Goal: Information Seeking & Learning: Learn about a topic

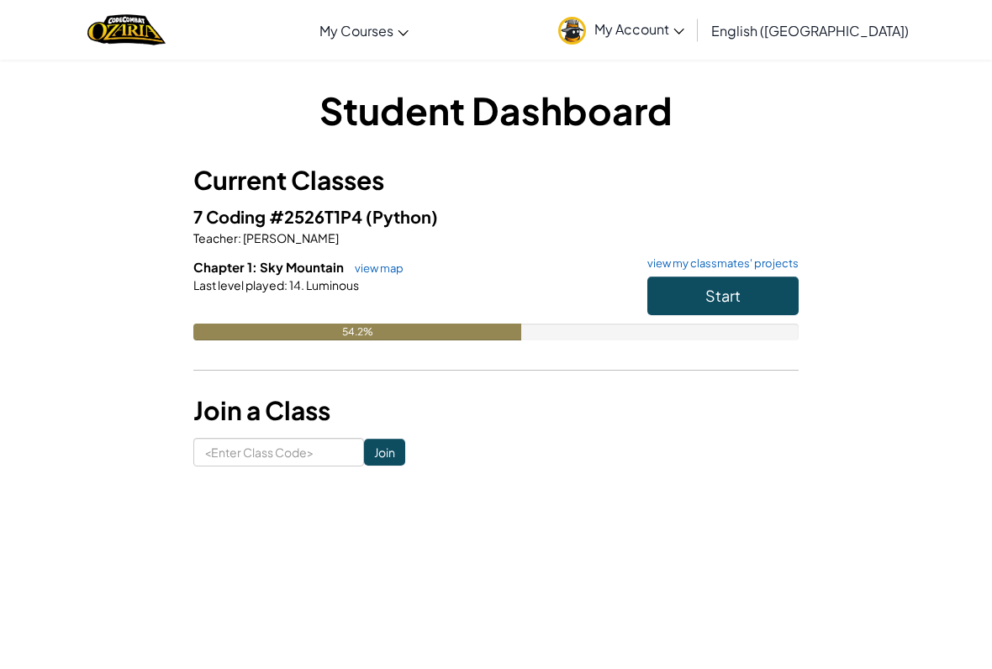
click at [744, 286] on button "Start" at bounding box center [722, 295] width 151 height 39
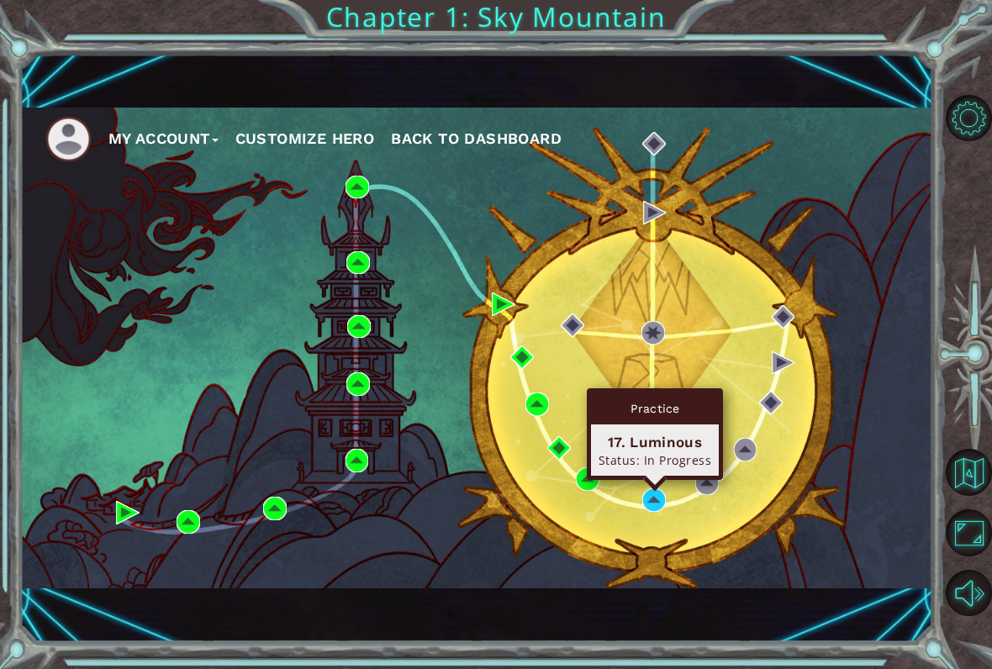
click at [652, 480] on div "Practice 17. Luminous Status: In Progress" at bounding box center [655, 434] width 136 height 92
click at [652, 496] on img at bounding box center [654, 500] width 24 height 24
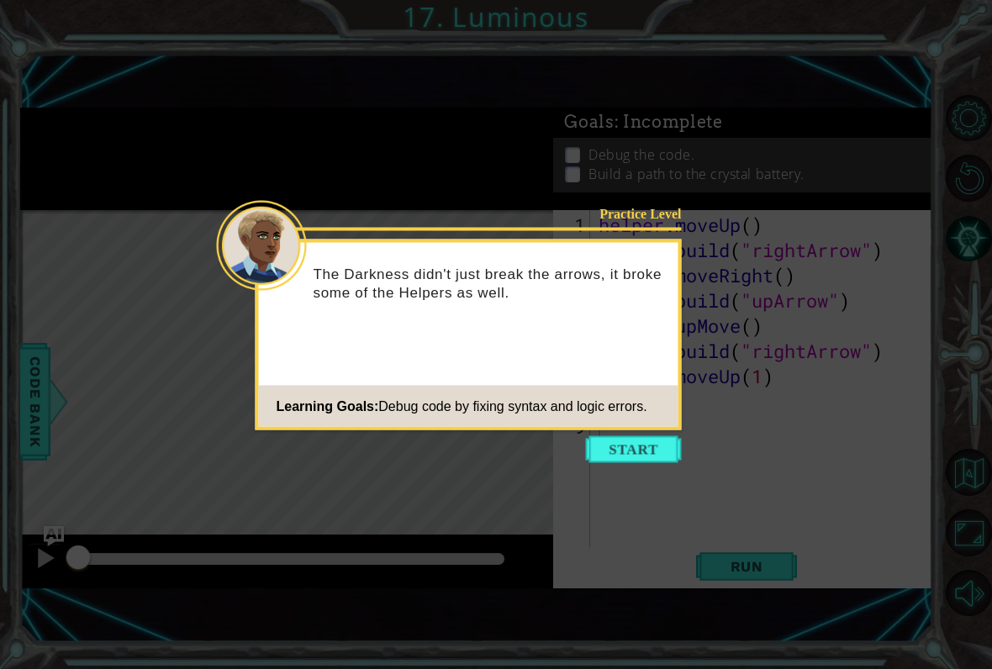
scroll to position [20, 0]
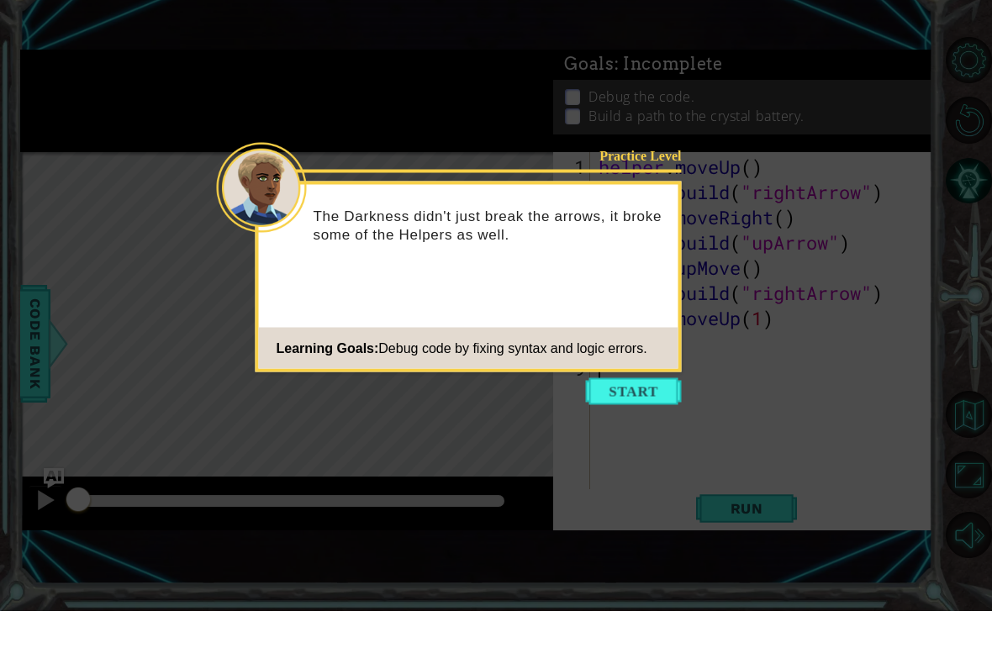
click at [644, 454] on icon at bounding box center [496, 334] width 992 height 669
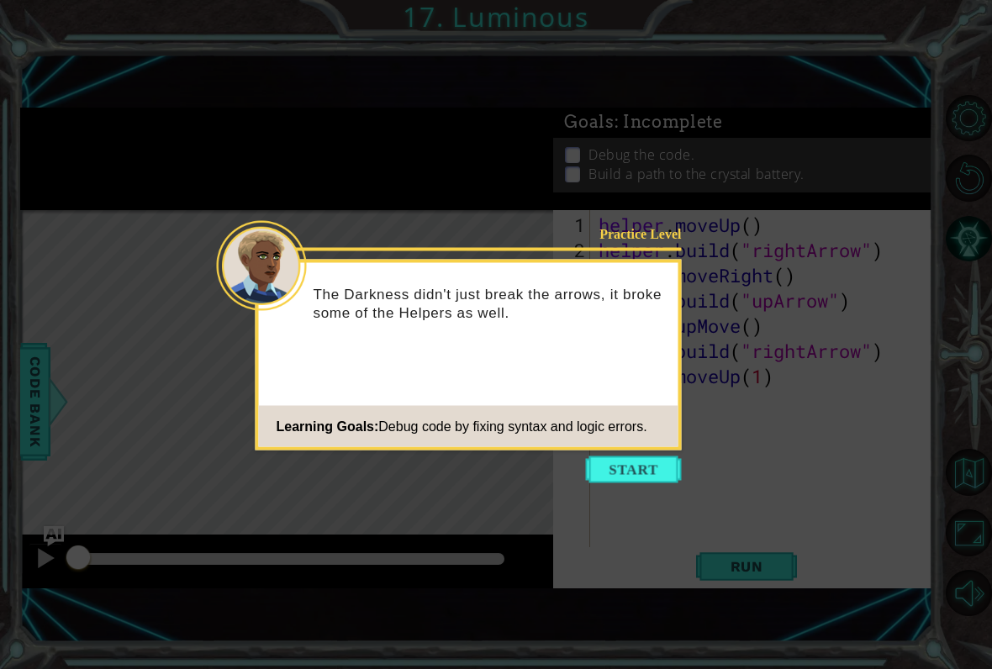
click at [647, 456] on button "Start" at bounding box center [634, 469] width 96 height 27
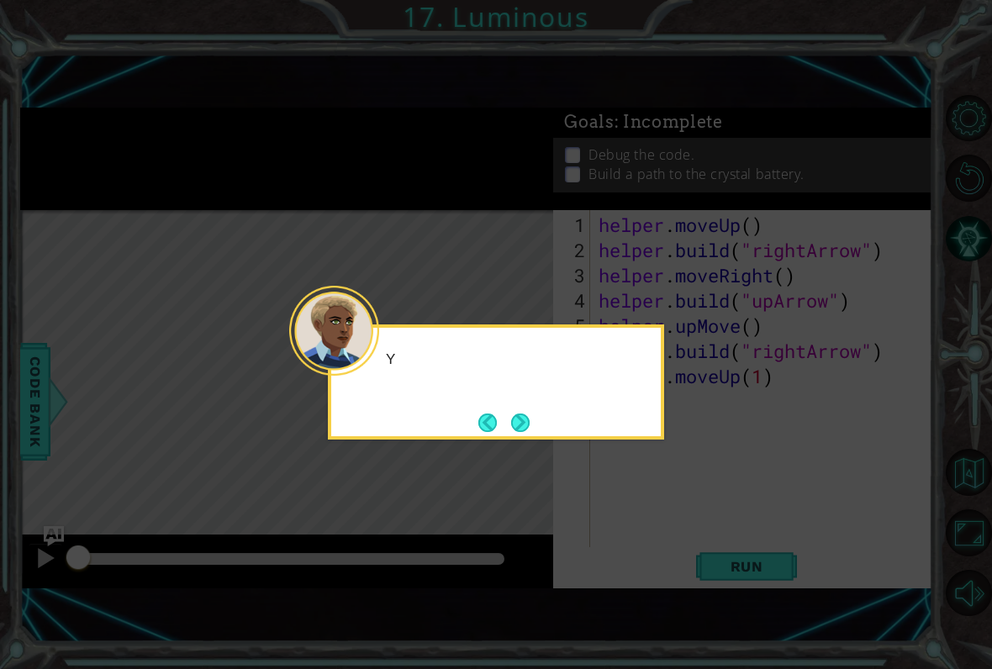
click at [643, 440] on icon at bounding box center [496, 334] width 992 height 669
click at [513, 413] on button "Next" at bounding box center [520, 422] width 18 height 18
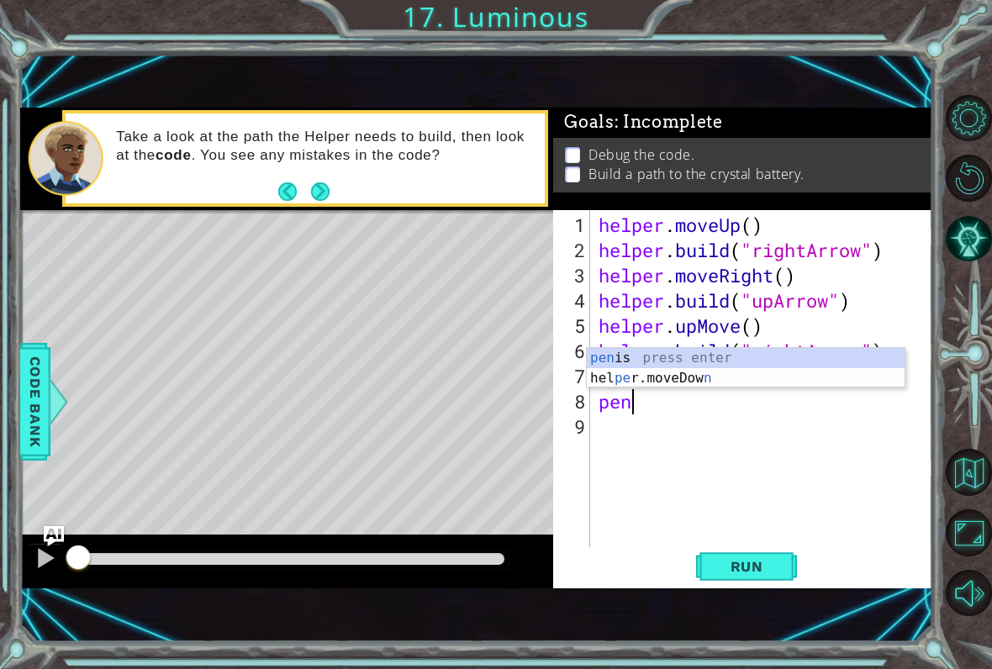
type textarea "p"
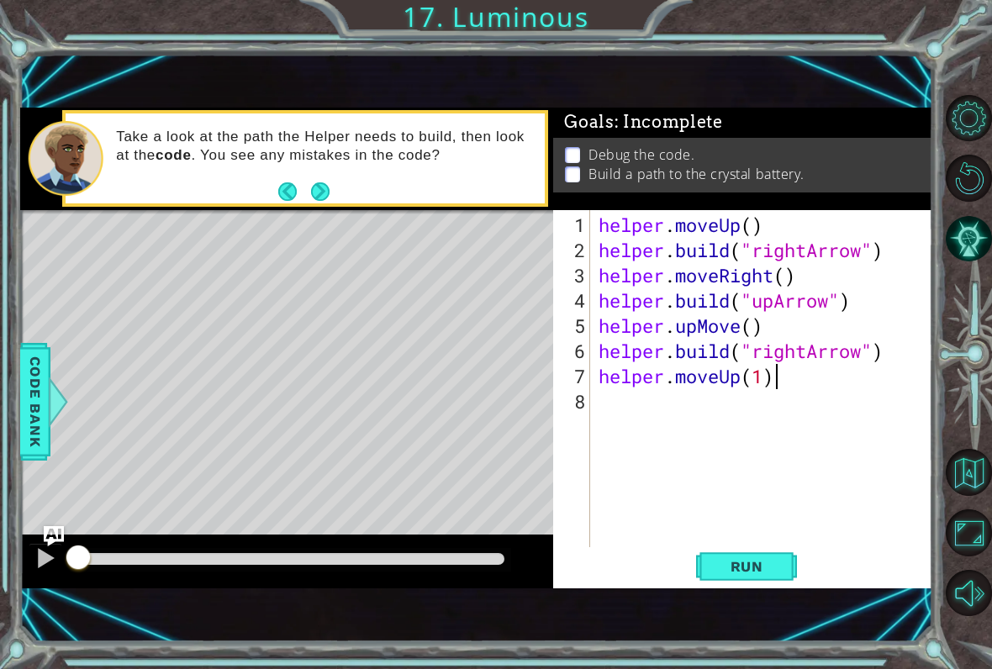
scroll to position [0, 8]
click at [759, 567] on span "Run" at bounding box center [746, 566] width 66 height 17
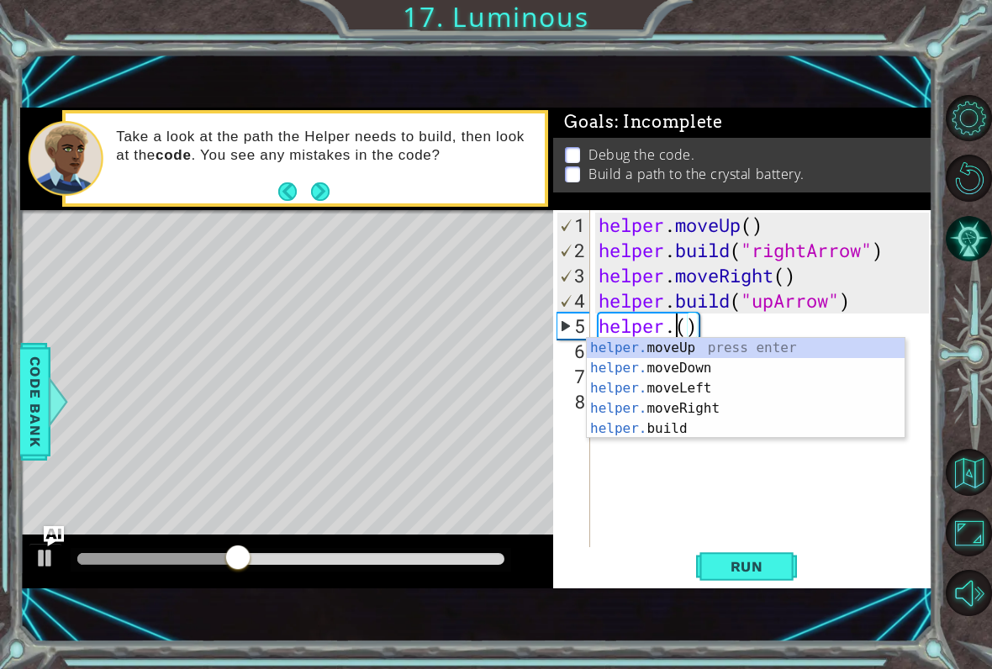
scroll to position [0, 3]
click at [802, 339] on div "helper. moveUp press enter helper. moveDown press enter helper. moveLeft press …" at bounding box center [746, 408] width 318 height 141
type textarea "helper.moveUp(1)"
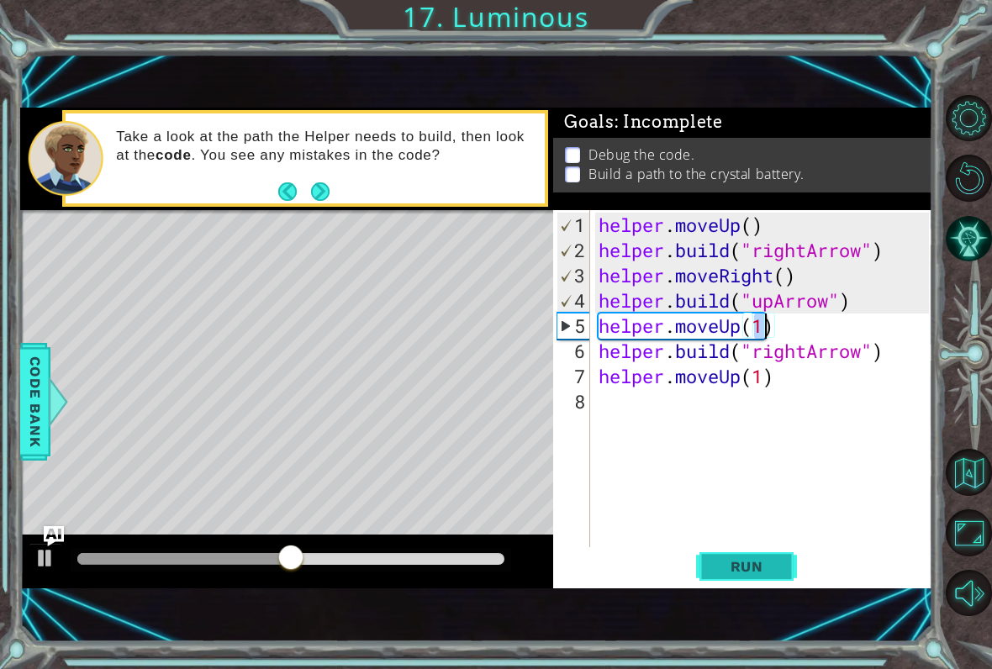
click at [755, 558] on span "Run" at bounding box center [746, 566] width 66 height 17
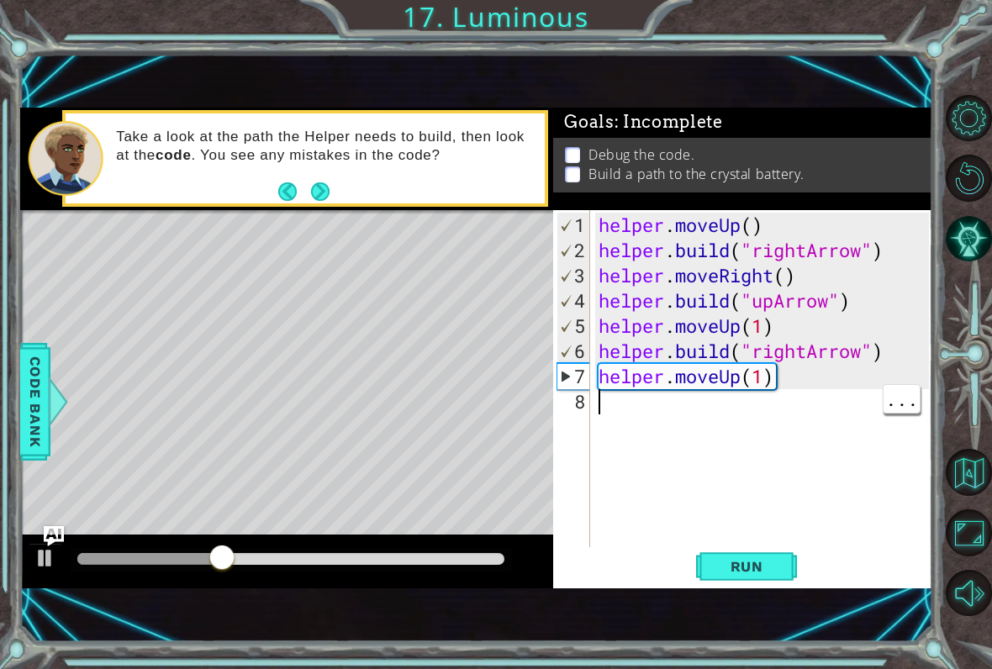
scroll to position [0, 0]
click at [815, 377] on div "helper . moveUp ( ) helper . build ( "rightArrow" ) helper . moveRight ( ) help…" at bounding box center [766, 414] width 342 height 403
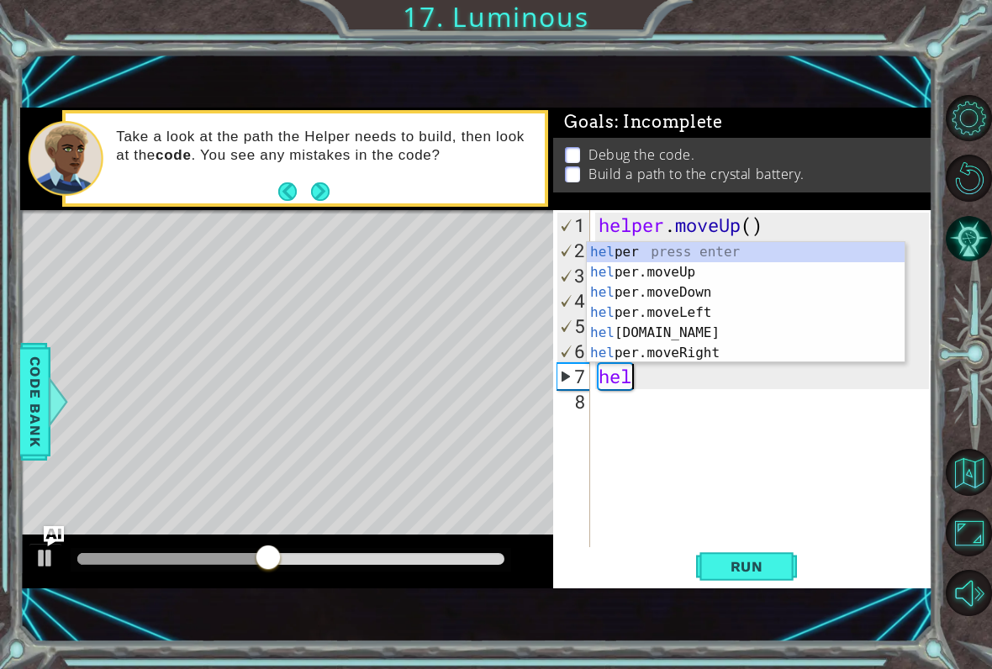
type textarea "h"
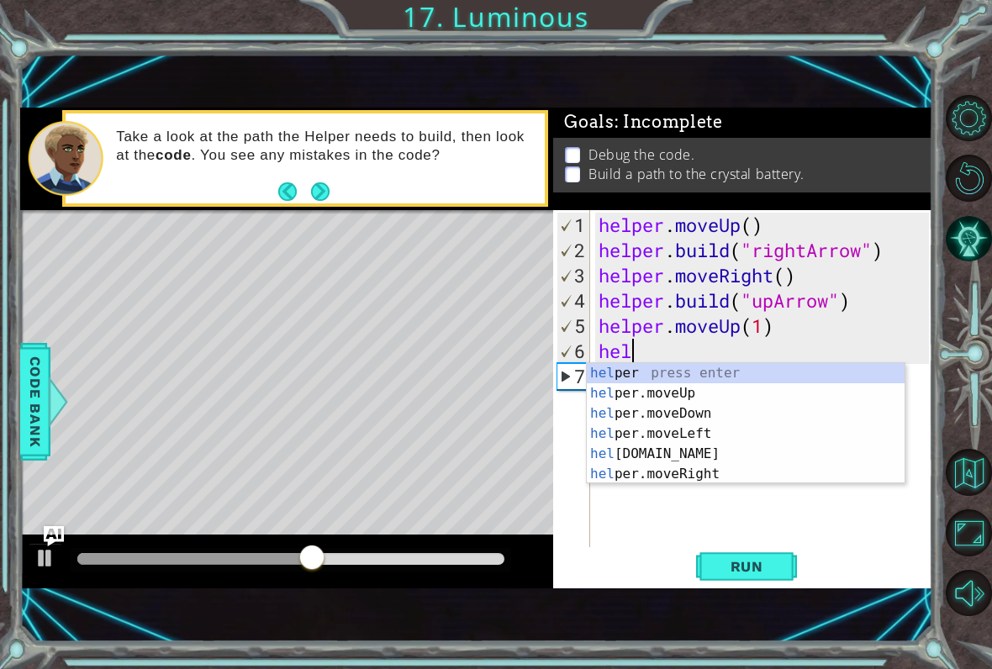
type textarea "h"
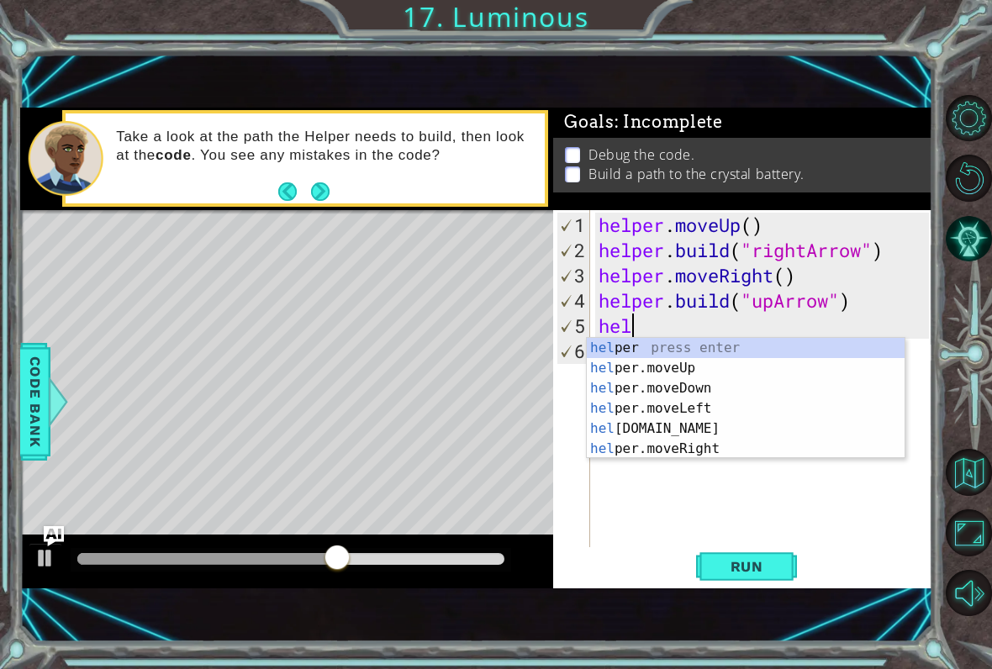
type textarea "h"
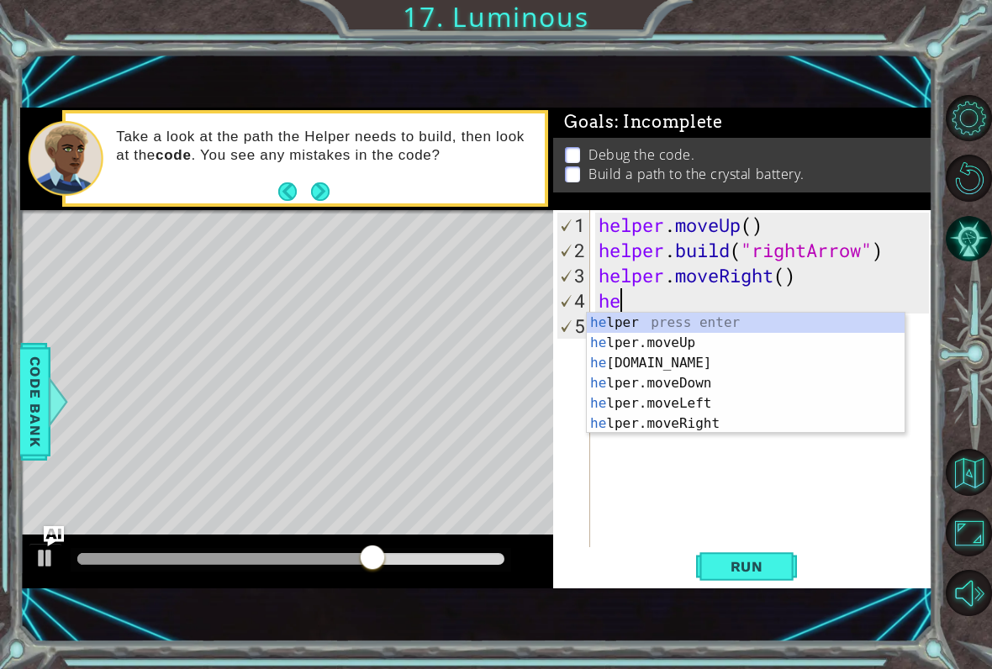
type textarea "h"
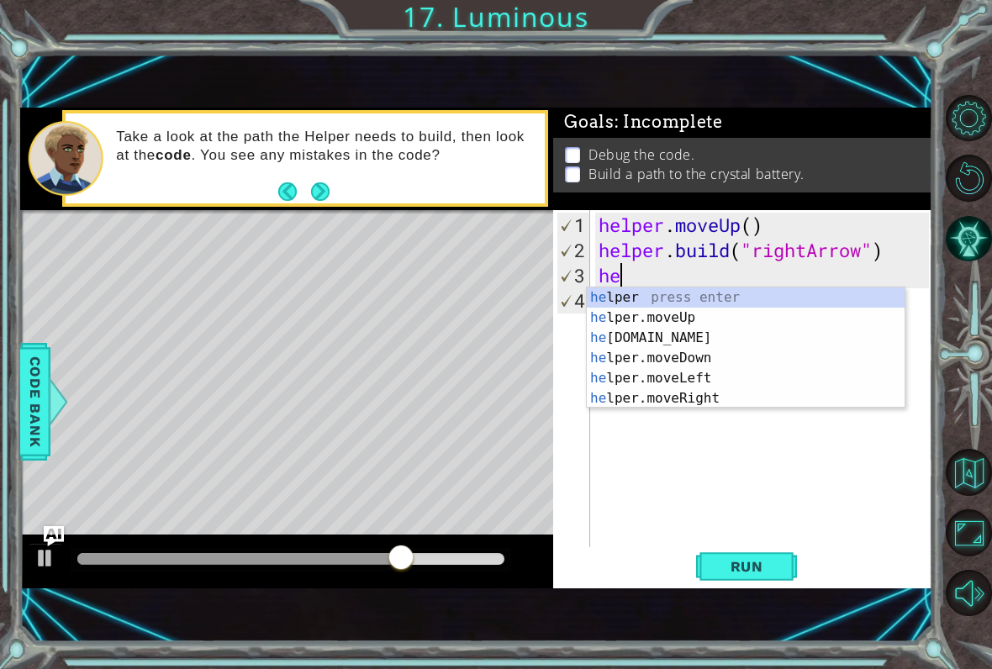
type textarea "h"
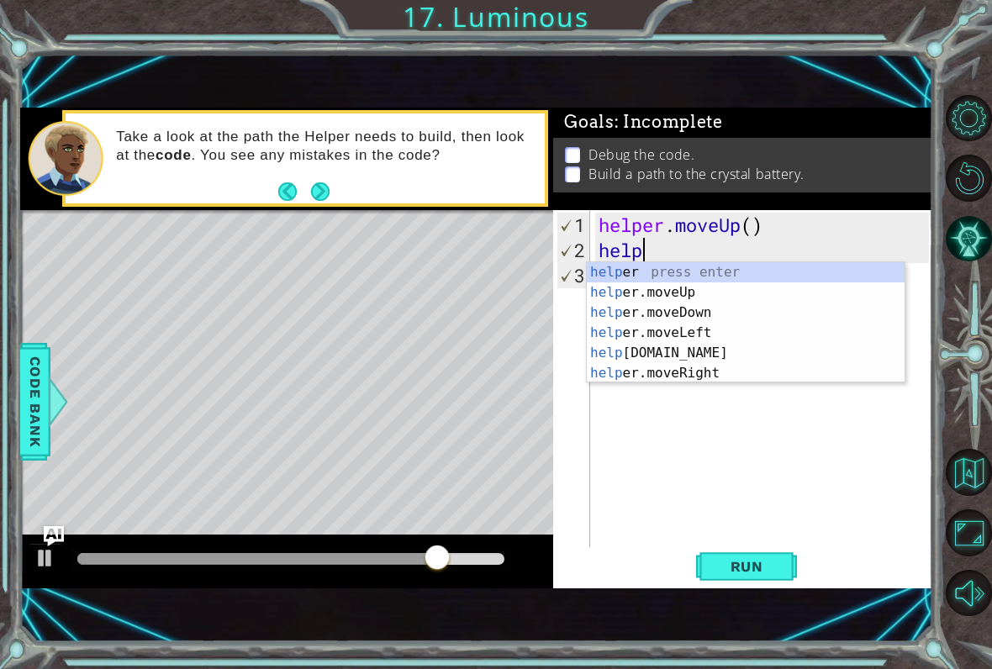
type textarea "h"
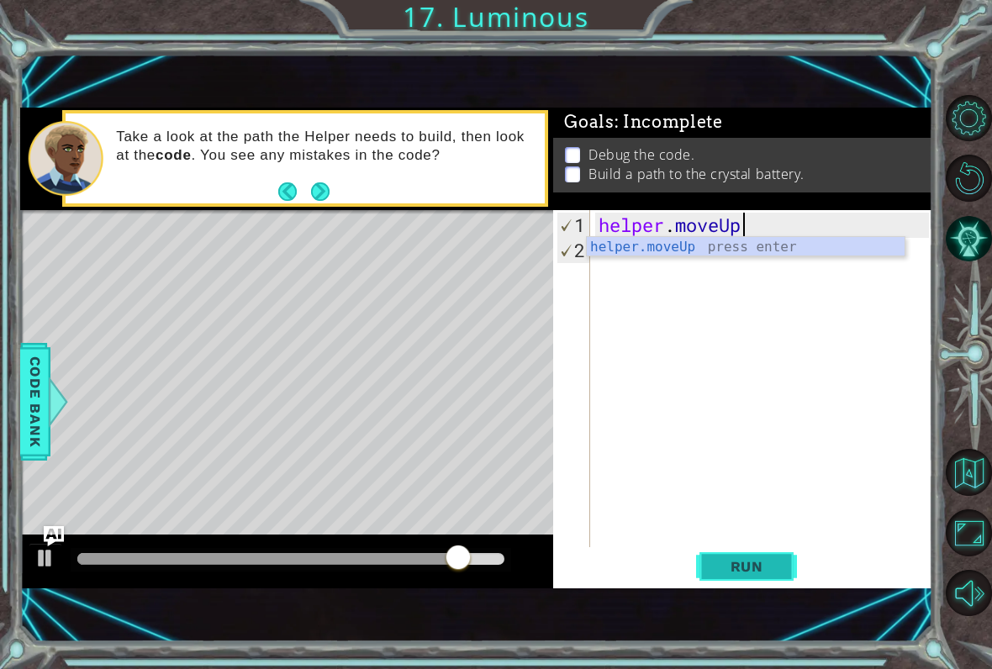
click at [757, 566] on span "Run" at bounding box center [746, 566] width 66 height 17
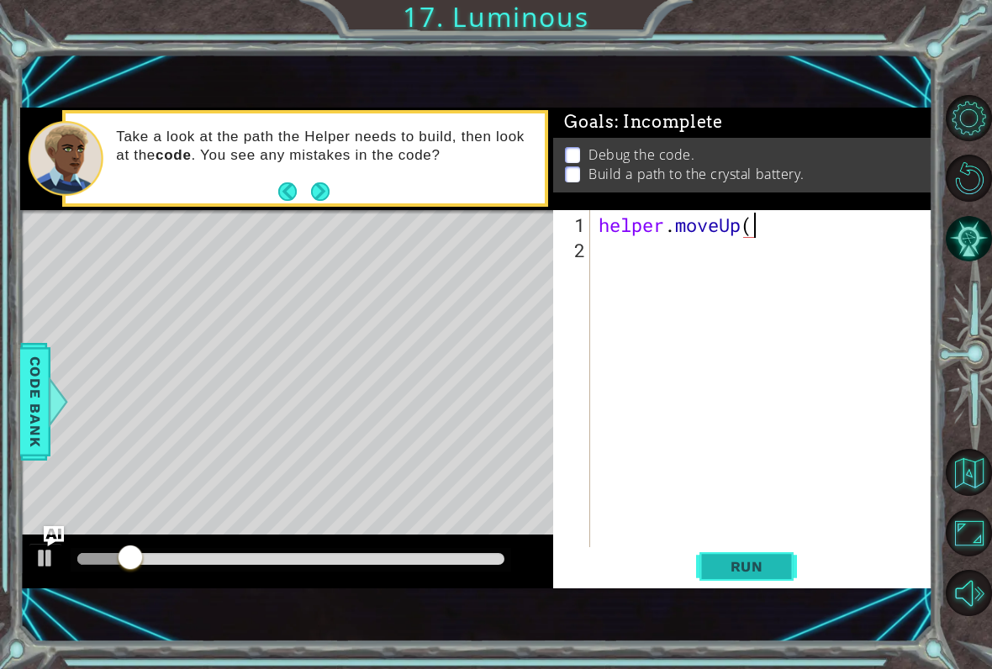
type textarea "helper.moveUp()"
click at [760, 563] on span "Run" at bounding box center [746, 566] width 66 height 17
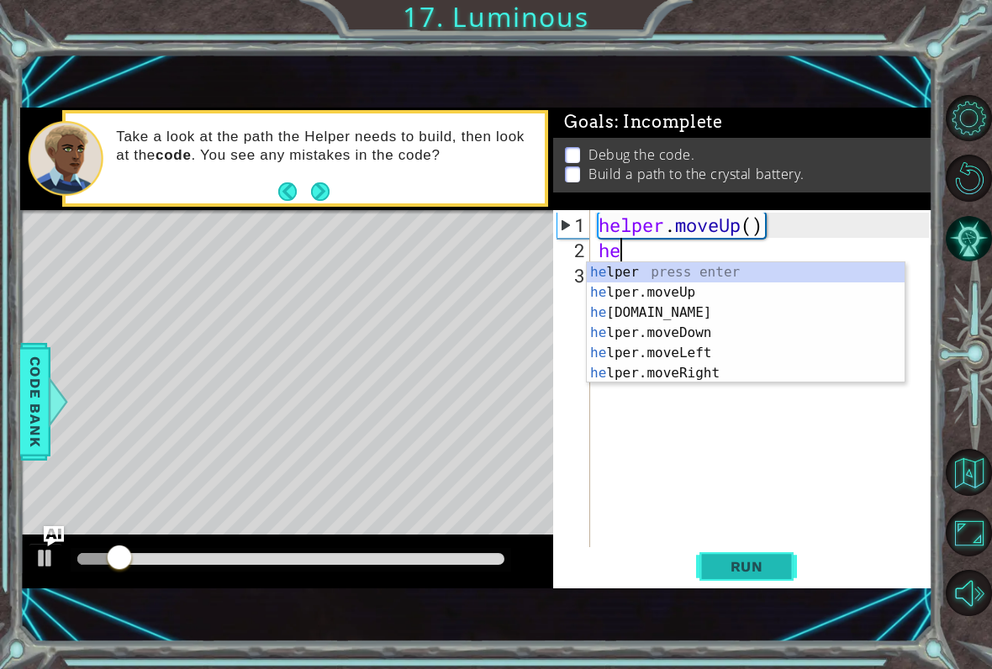
scroll to position [0, 1]
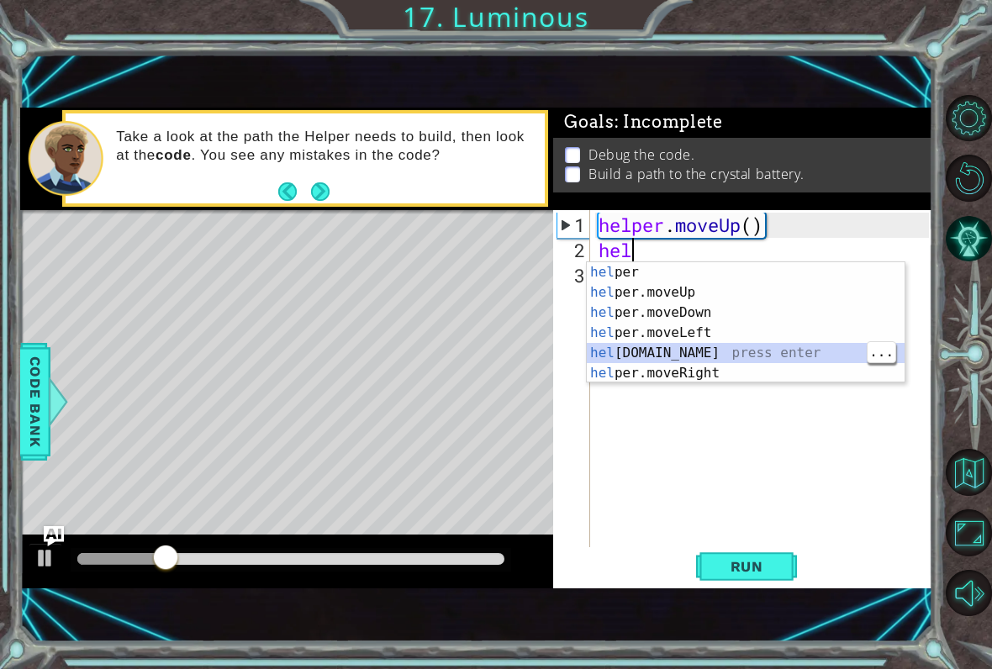
click at [697, 359] on div "hel per press enter hel per.moveUp press enter [GEOGRAPHIC_DATA] per.moveDown p…" at bounding box center [746, 342] width 318 height 161
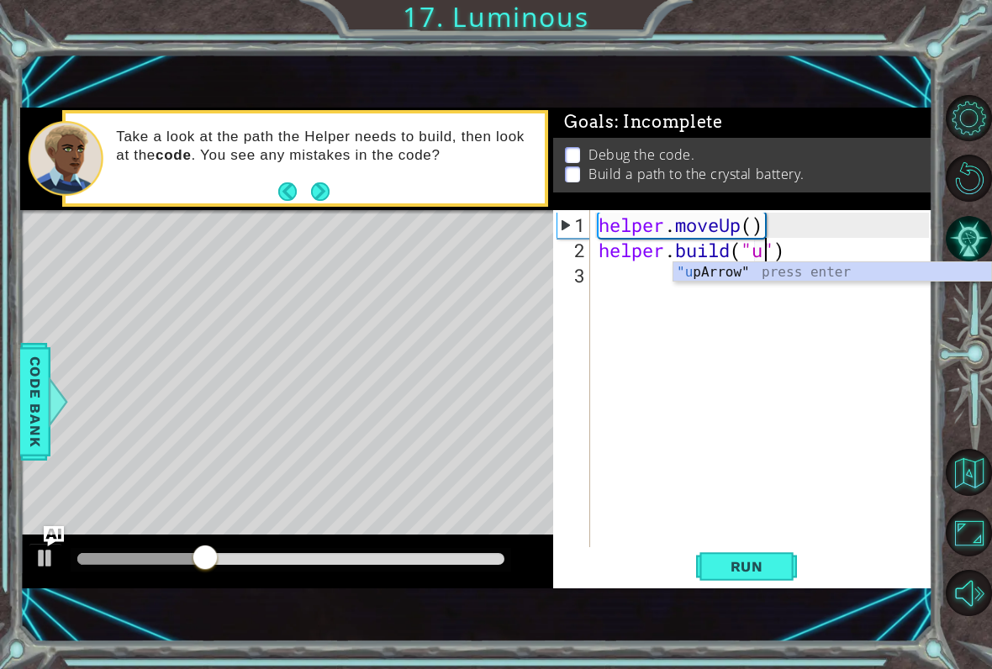
scroll to position [0, 8]
click at [837, 269] on div ""up Arrow" press enter" at bounding box center [832, 292] width 318 height 61
type textarea "[DOMAIN_NAME]("upArrow")"
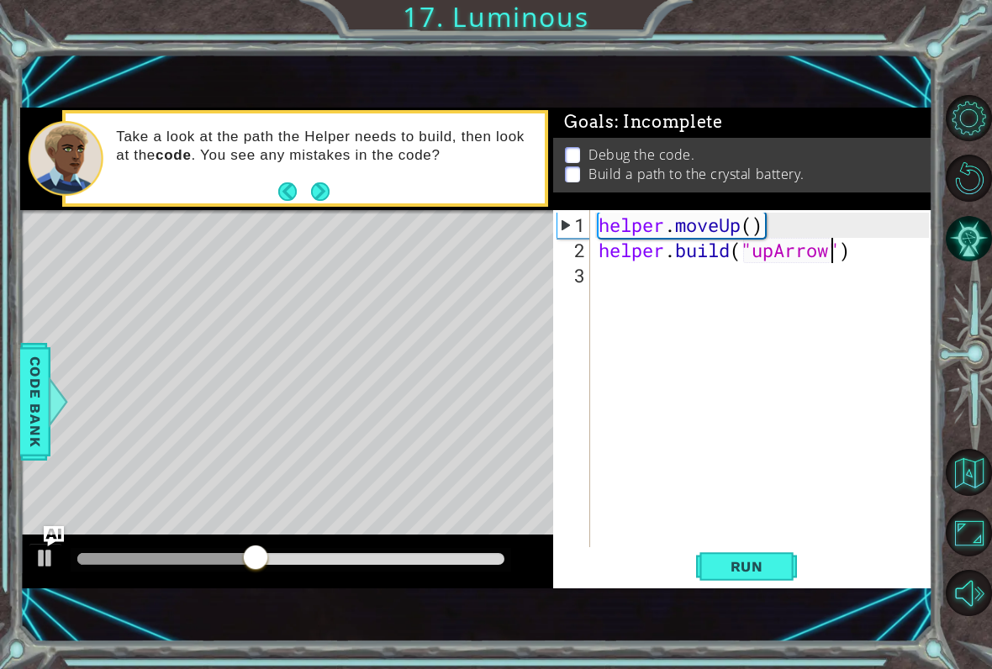
scroll to position [0, 0]
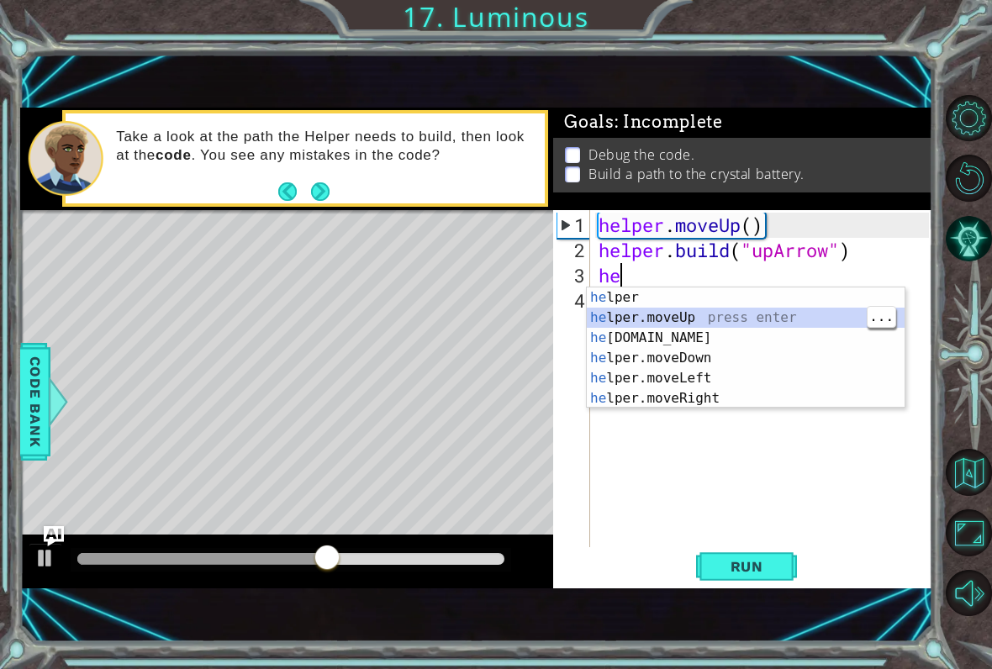
click at [728, 314] on div "he lper press enter he lper.moveUp press enter he [DOMAIN_NAME] press enter he …" at bounding box center [746, 367] width 318 height 161
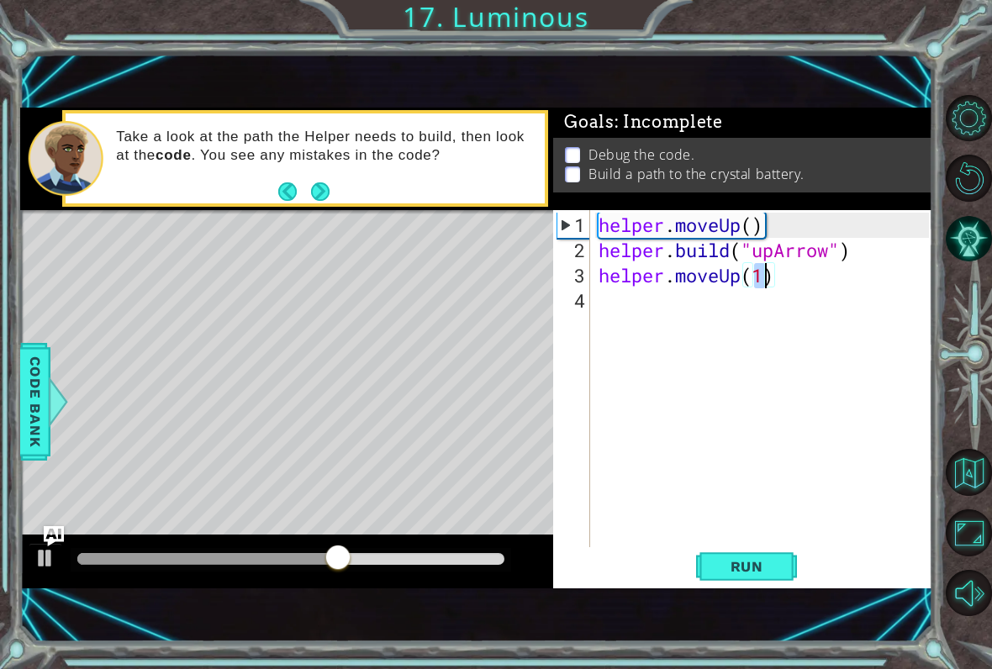
type textarea "helper.moveUp()"
click at [687, 313] on div "helper . moveUp ( ) helper . build ( "upArrow" ) helper . moveUp ( 1 )" at bounding box center [766, 414] width 342 height 403
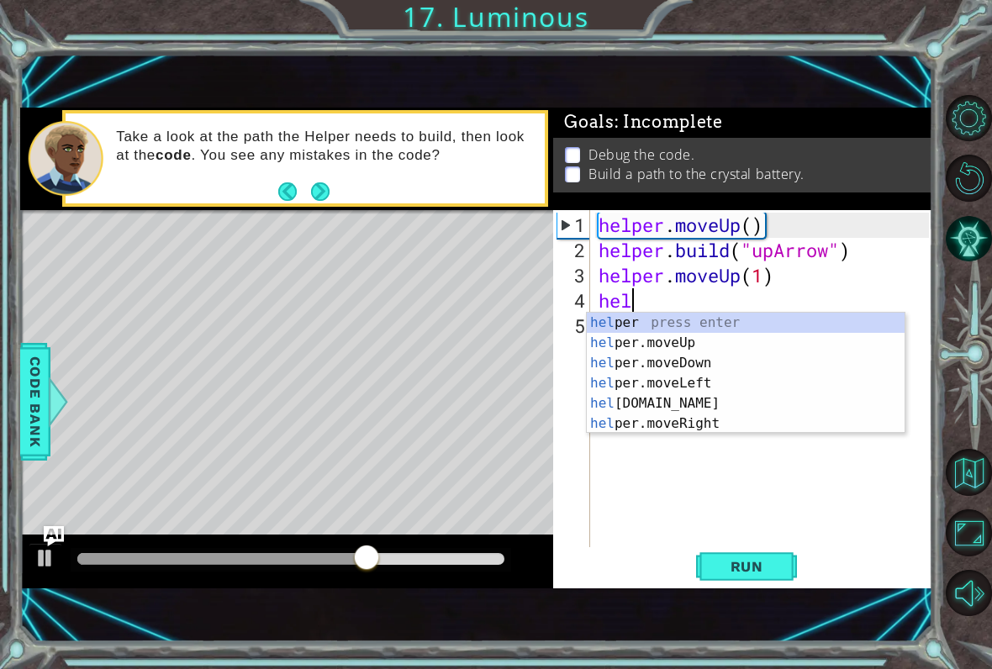
scroll to position [0, 1]
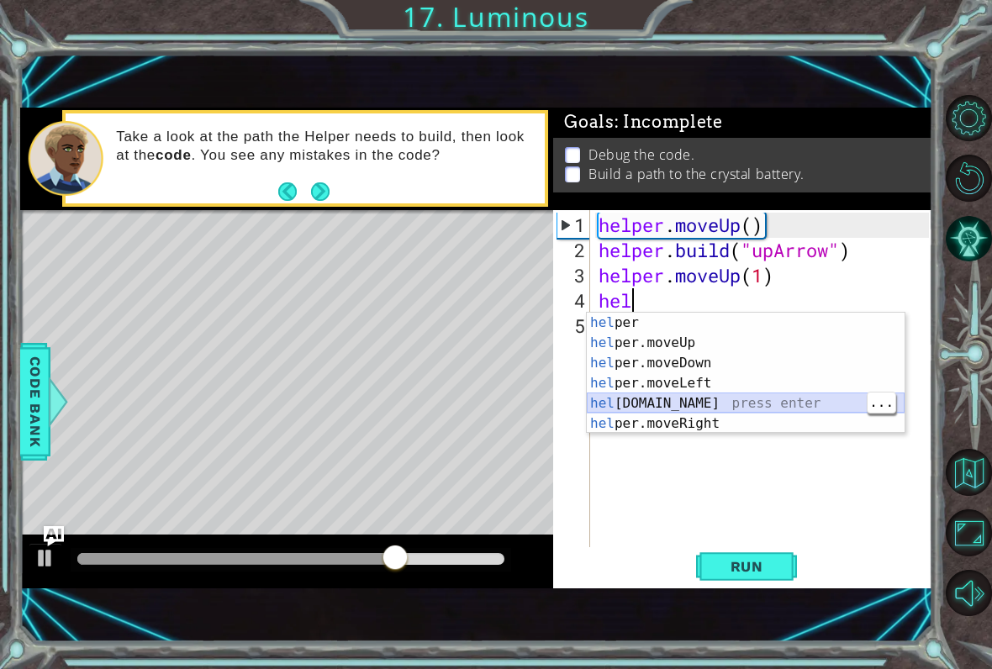
click at [690, 400] on div "hel per press enter hel per.moveUp press enter [GEOGRAPHIC_DATA] per.moveDown p…" at bounding box center [746, 393] width 318 height 161
type textarea "[DOMAIN_NAME]("rightArrow")"
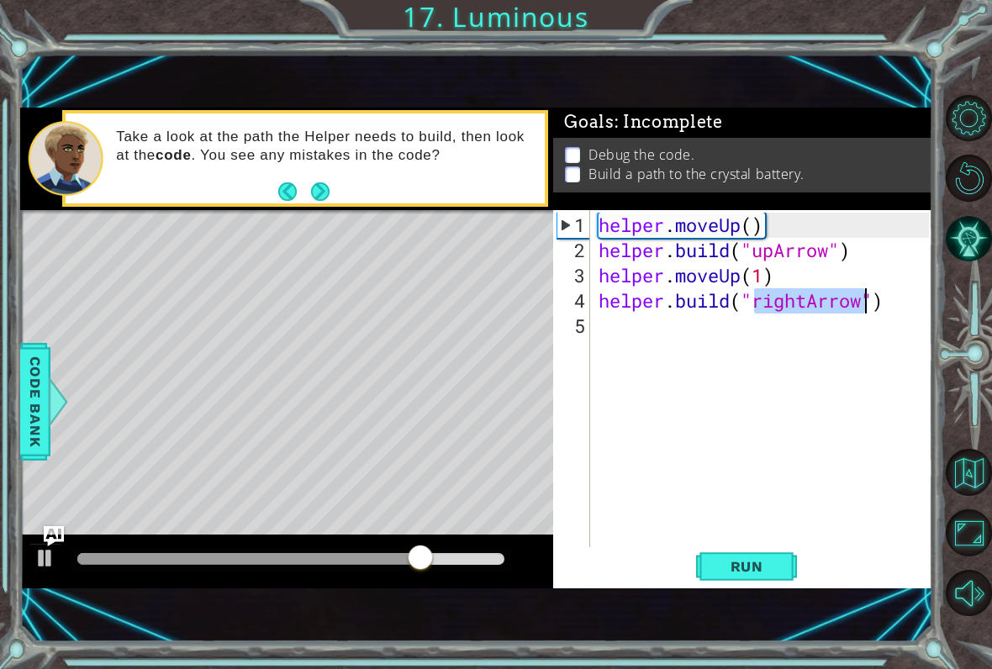
scroll to position [0, 0]
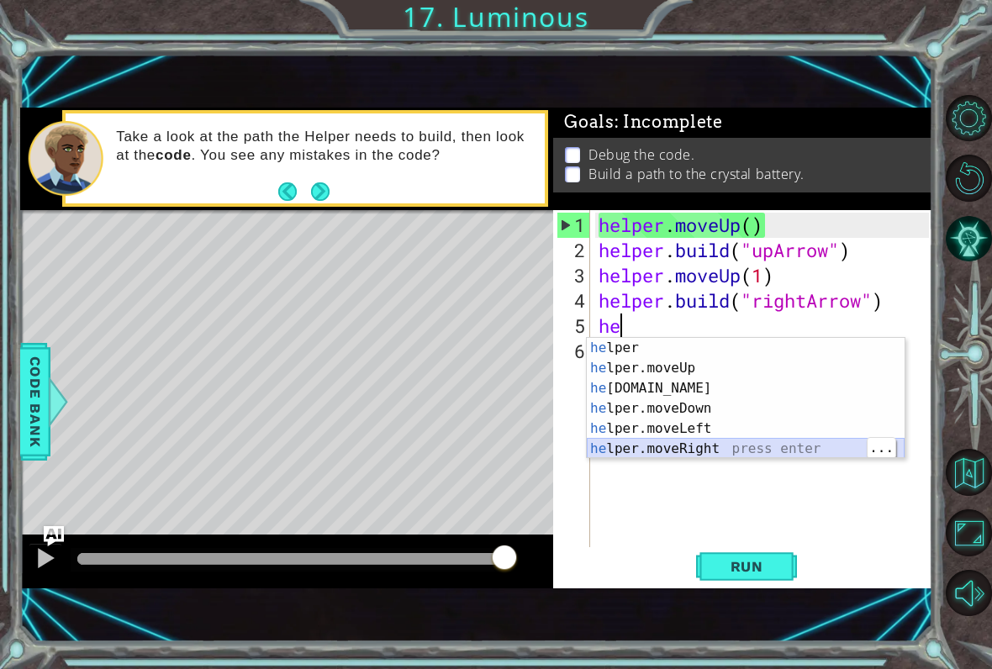
click at [725, 447] on div "he lper press enter he lper.moveUp press enter he [DOMAIN_NAME] press enter he …" at bounding box center [746, 418] width 318 height 161
type textarea "helper.moveRight(1)"
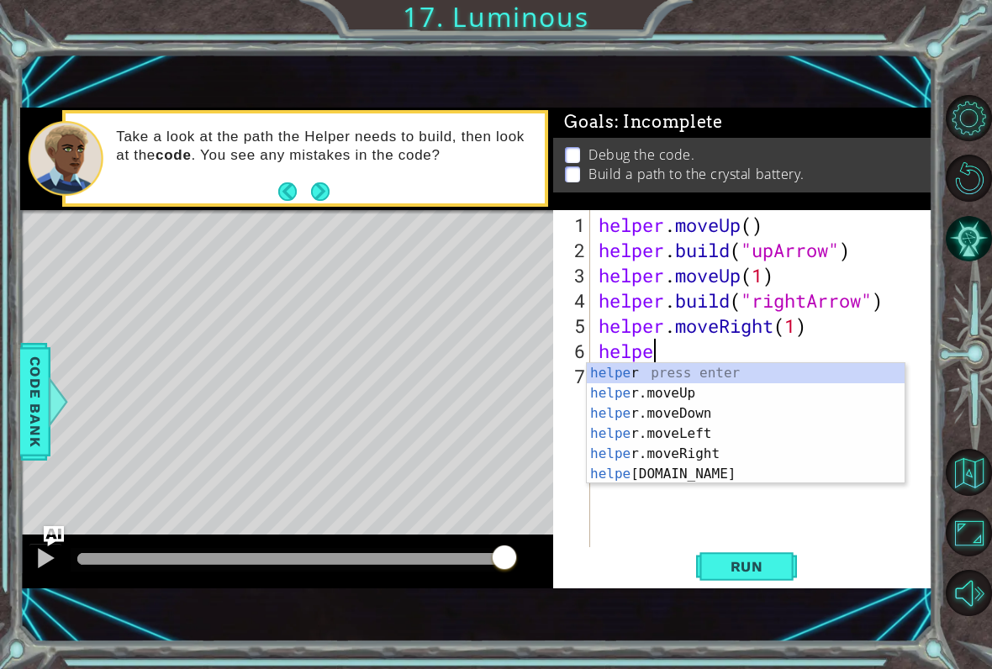
scroll to position [0, 3]
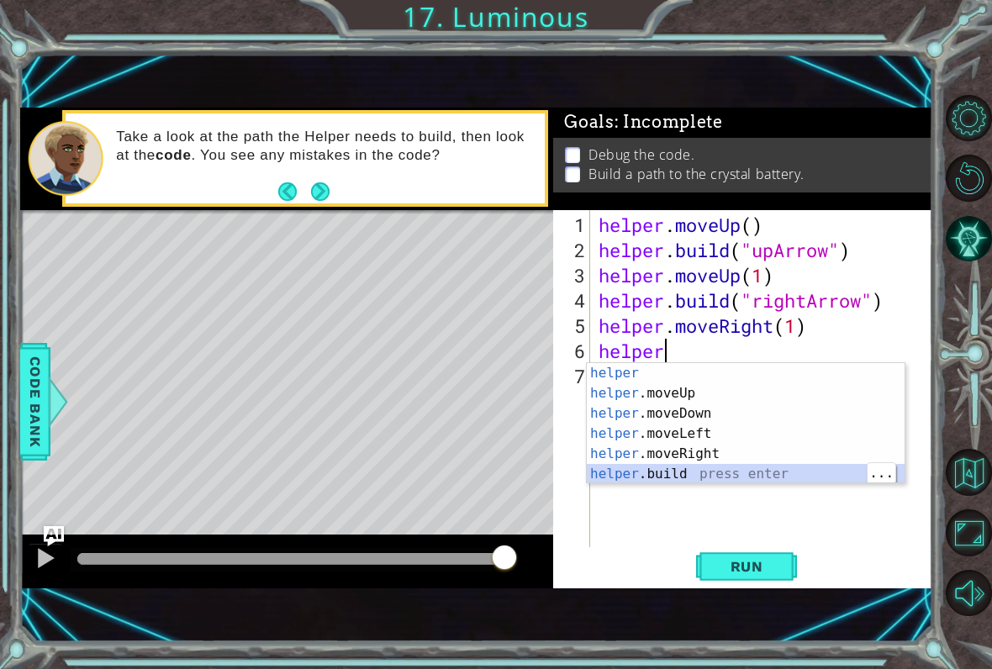
click at [729, 468] on div "helper press enter helper .moveUp press enter helper .moveDown press enter help…" at bounding box center [746, 443] width 318 height 161
type textarea "[DOMAIN_NAME]("rightArrow")"
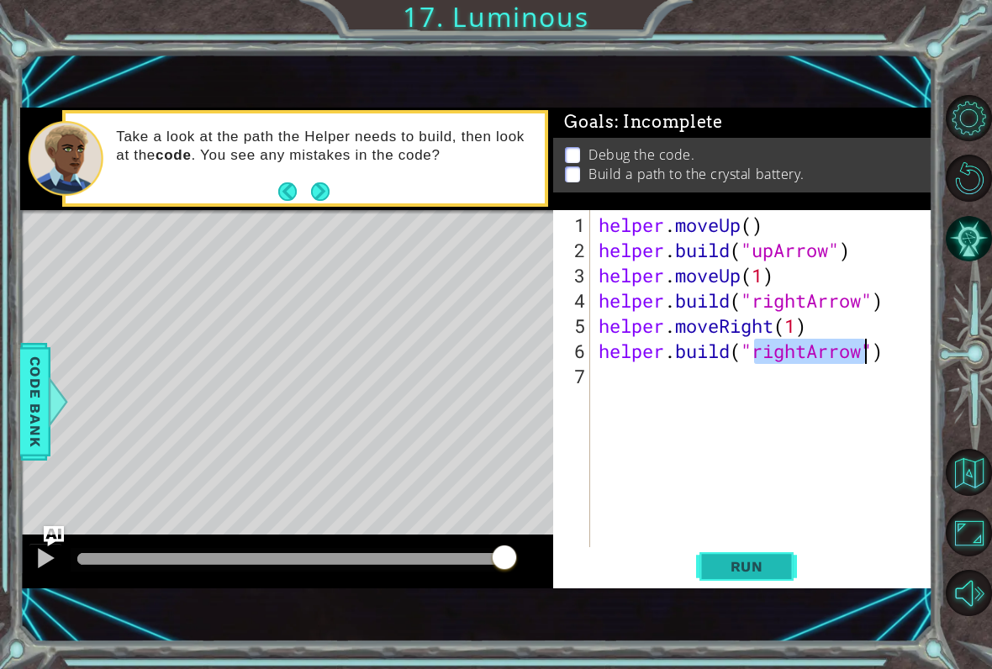
click at [749, 579] on button "Run" at bounding box center [746, 566] width 101 height 38
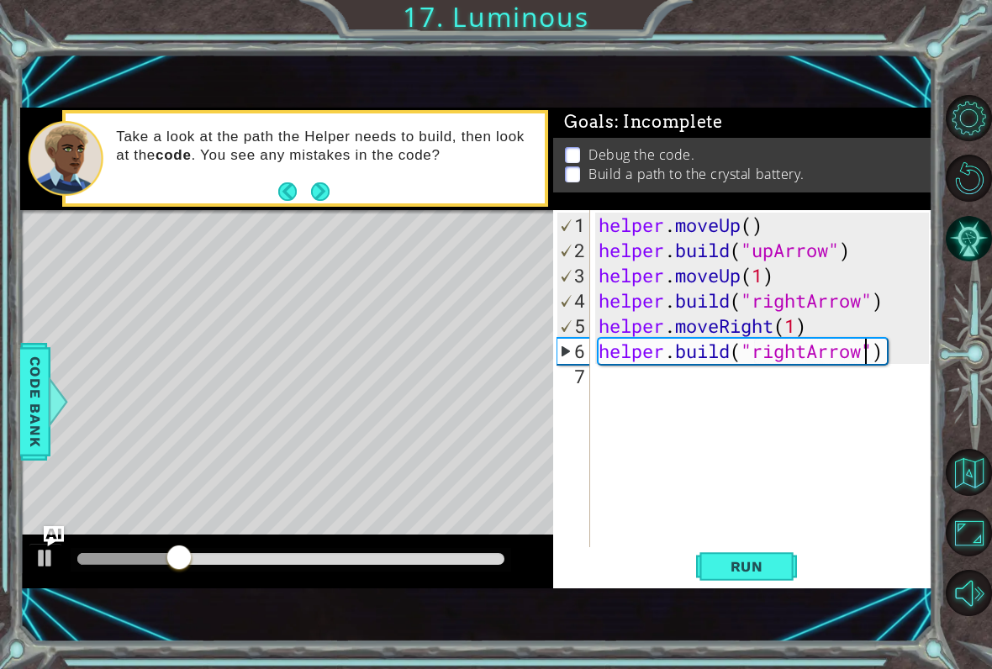
scroll to position [0, 0]
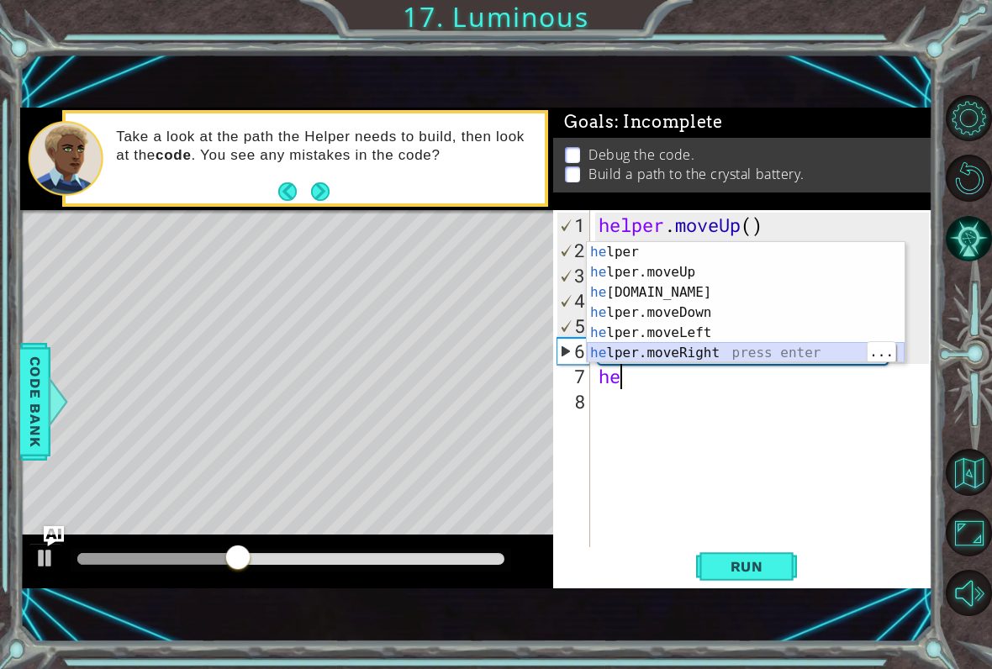
click at [730, 356] on div "he lper press enter he lper.moveUp press enter he [DOMAIN_NAME] press enter he …" at bounding box center [746, 322] width 318 height 161
type textarea "helper.moveRight(1)"
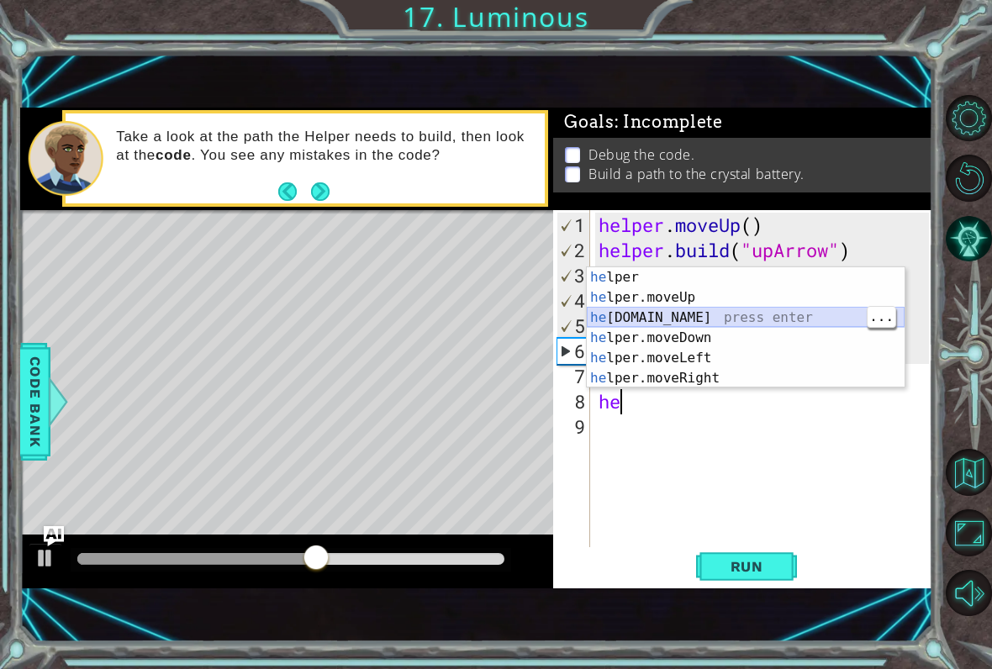
click at [713, 325] on div "he lper press enter he lper.moveUp press enter he [DOMAIN_NAME] press enter he …" at bounding box center [746, 347] width 318 height 161
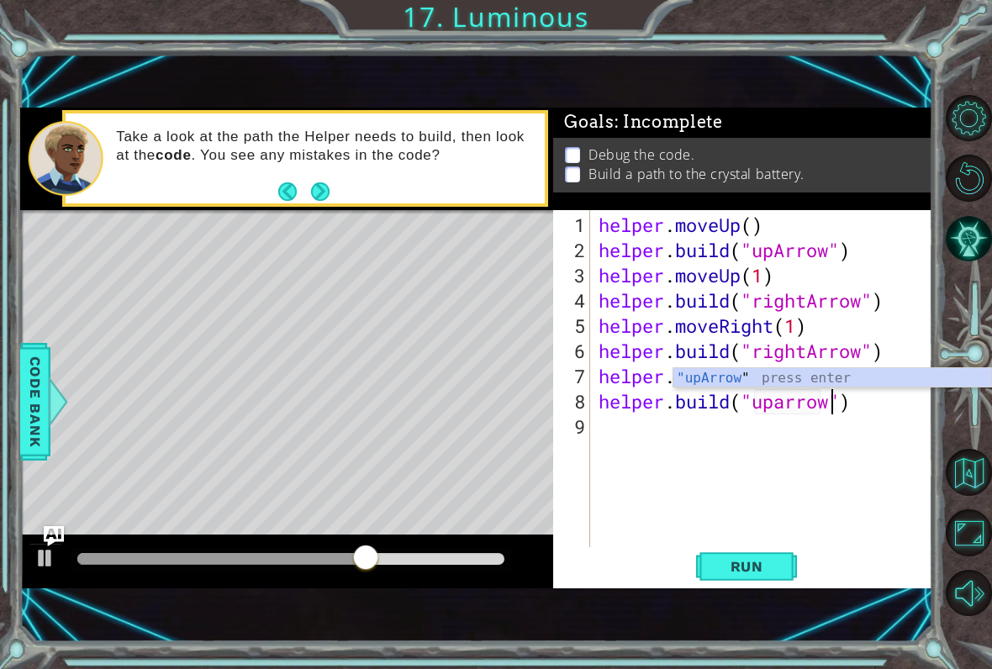
scroll to position [0, 11]
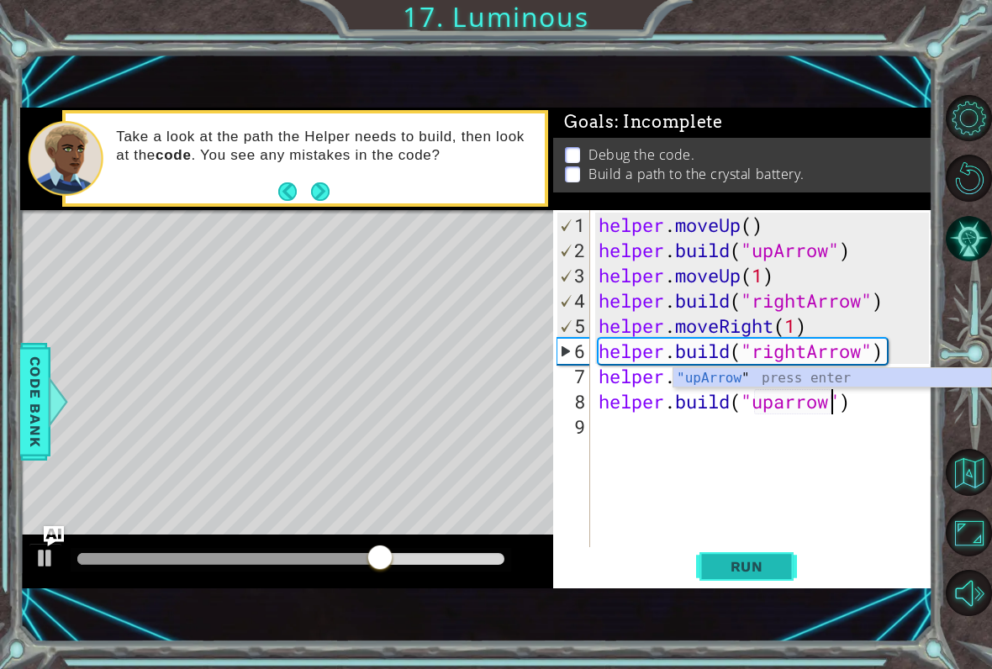
click at [773, 559] on span "Run" at bounding box center [746, 566] width 66 height 17
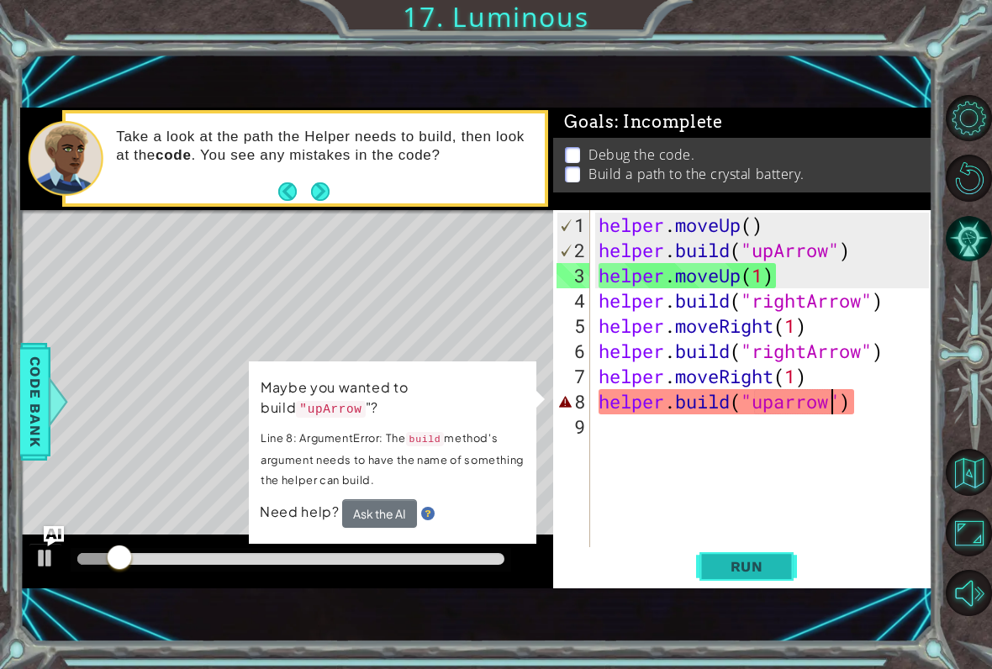
scroll to position [0, 10]
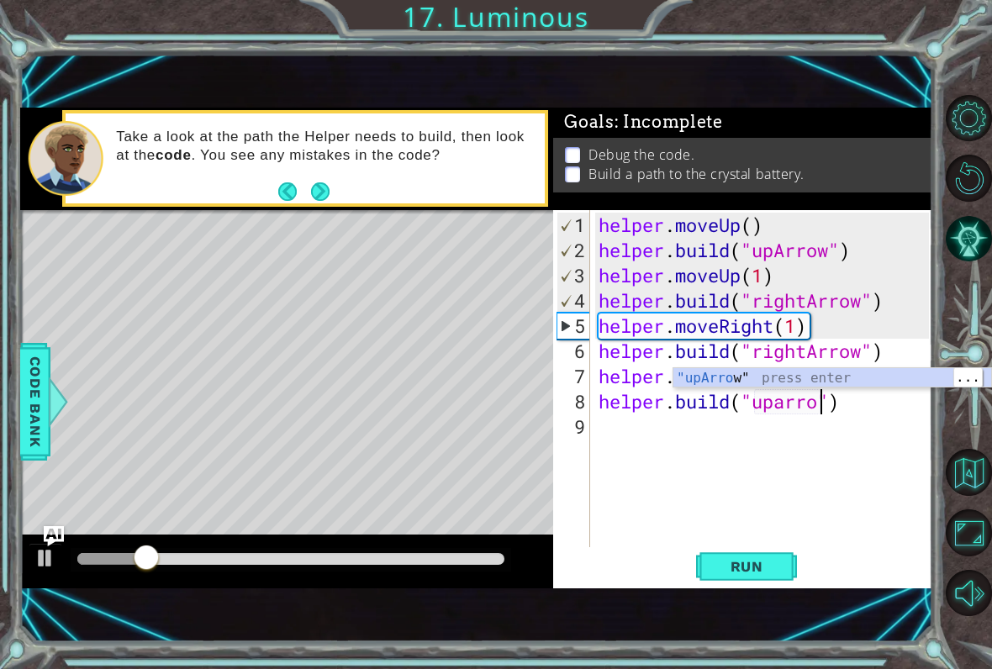
click at [864, 373] on div ""upArro w" press enter" at bounding box center [832, 398] width 318 height 61
type textarea "[DOMAIN_NAME]("upArrow")"
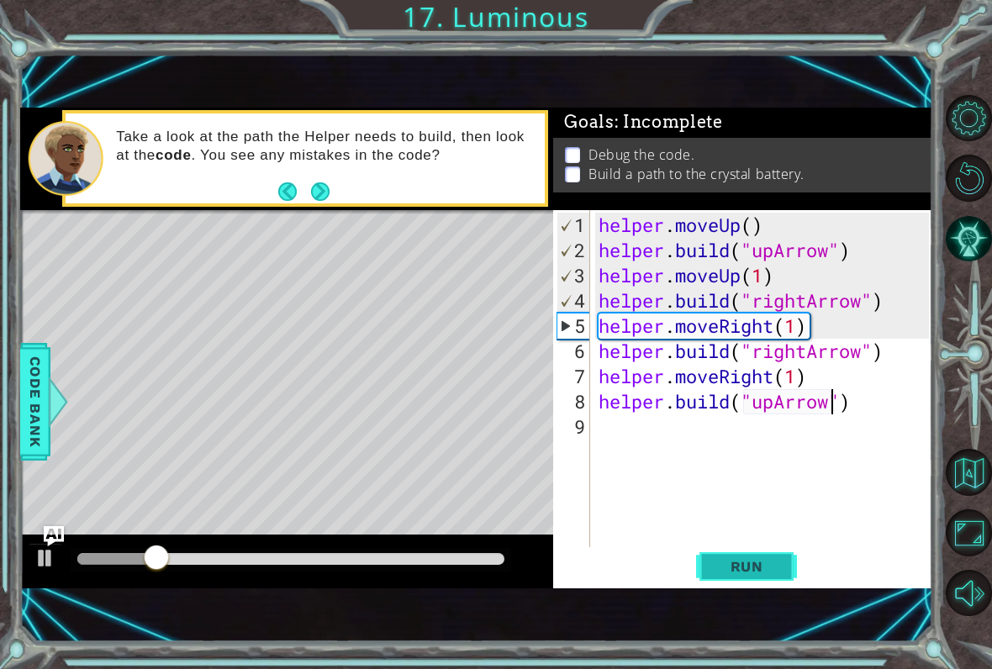
click at [760, 563] on span "Run" at bounding box center [746, 566] width 66 height 17
click at [2, 288] on div "1 ההההההההההההההההההההההההההההההההההההההההההההההההההההההההההההההההההההההההההההה…" at bounding box center [496, 334] width 992 height 669
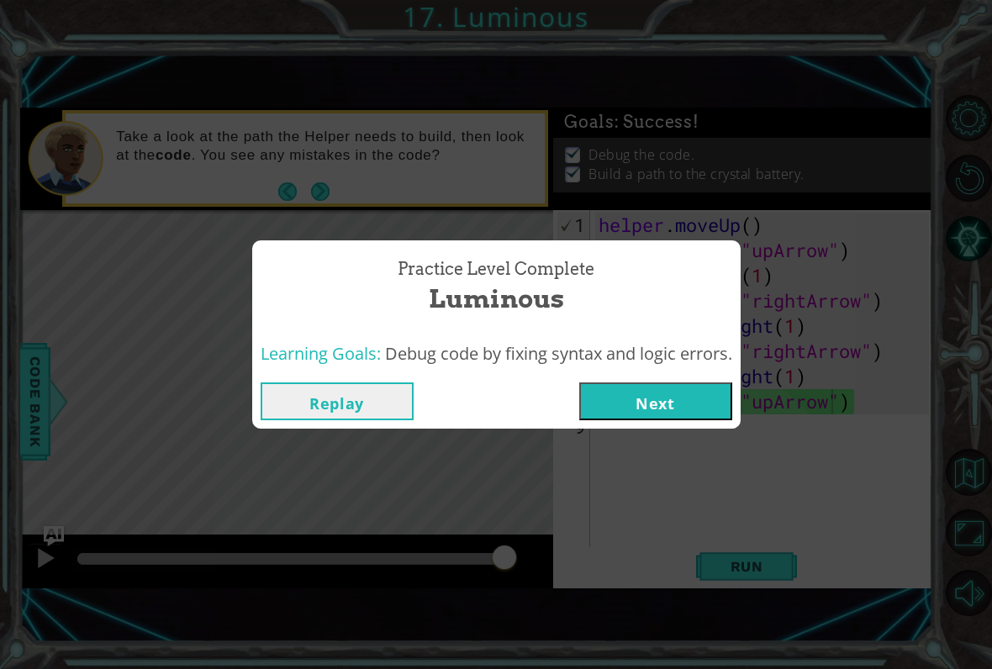
click at [708, 408] on button "Next" at bounding box center [655, 401] width 153 height 38
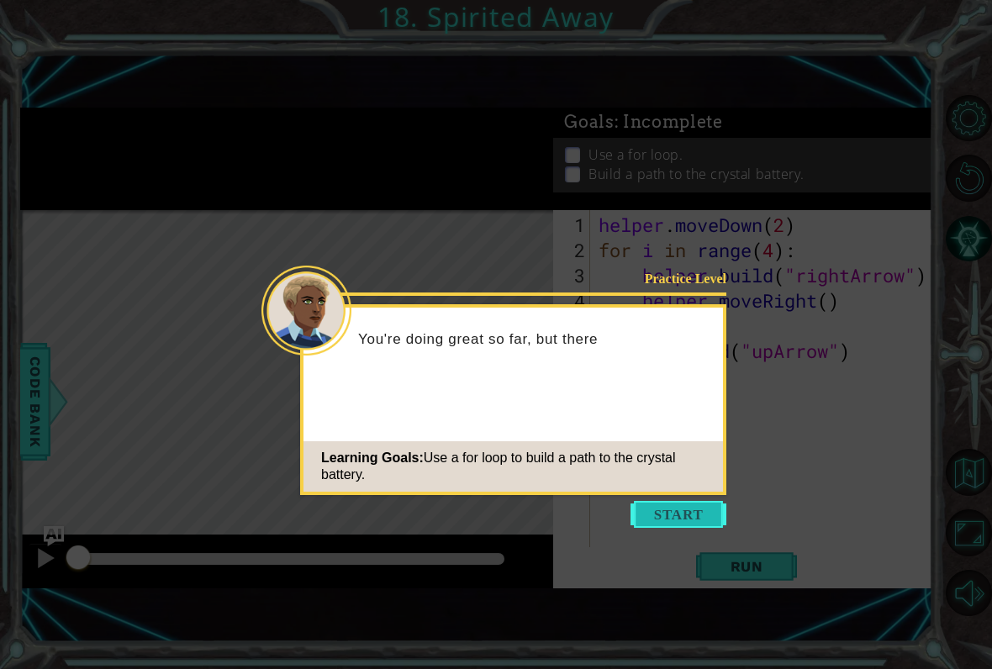
click at [683, 524] on button "Start" at bounding box center [678, 514] width 96 height 27
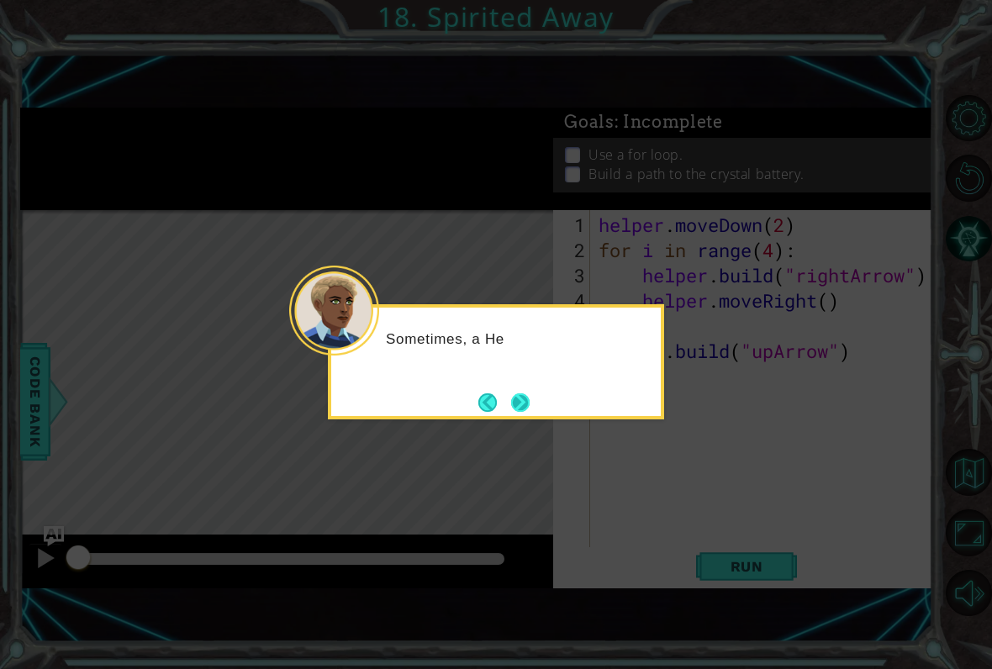
click at [525, 397] on button "Next" at bounding box center [520, 403] width 22 height 22
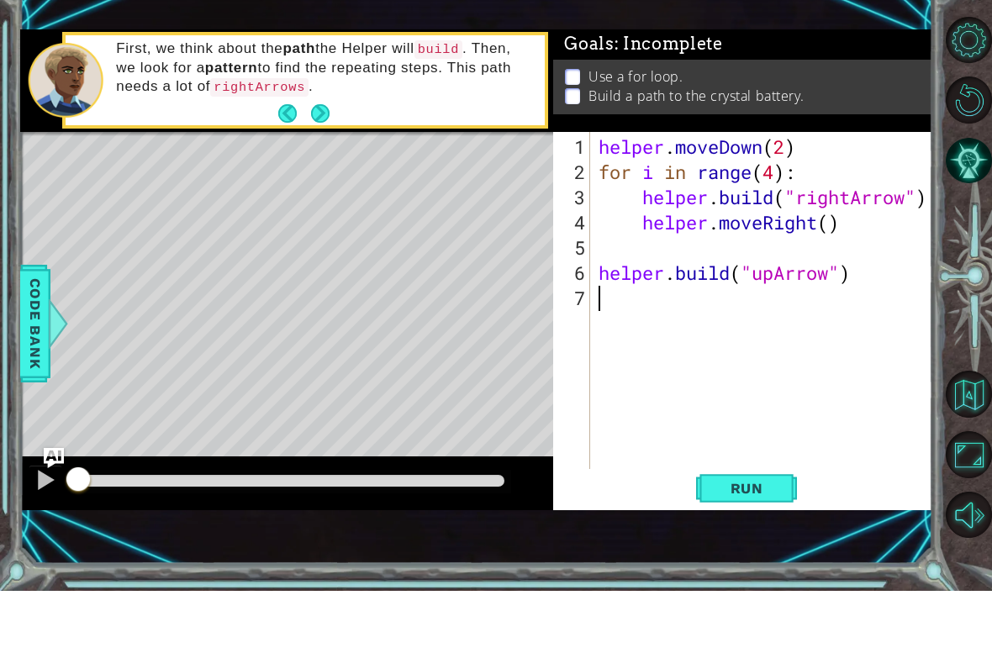
scroll to position [20, 0]
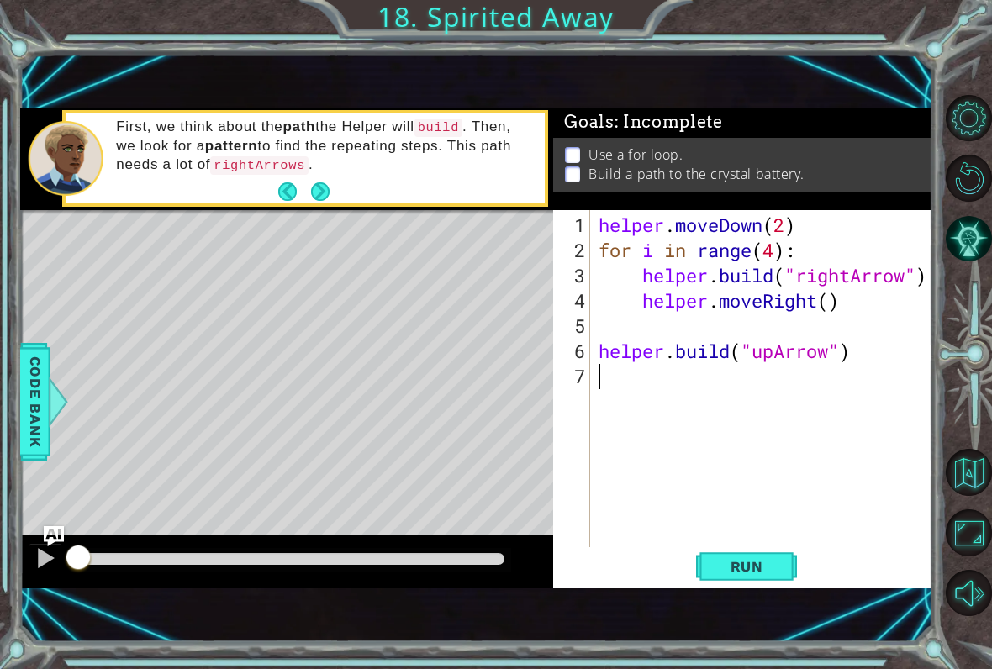
click at [8, 92] on div "1 ההההההההההההההההההההההההההההההההההההההההההההההההההההההההההההההההההההההההההההה…" at bounding box center [496, 334] width 992 height 669
click at [768, 566] on span "Run" at bounding box center [746, 566] width 66 height 17
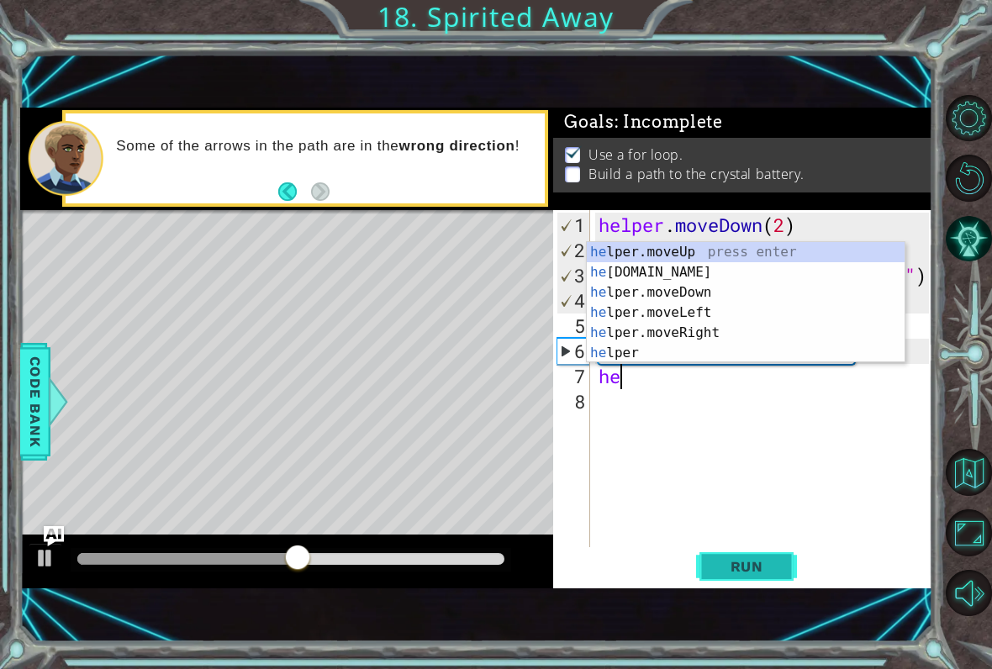
scroll to position [0, 1]
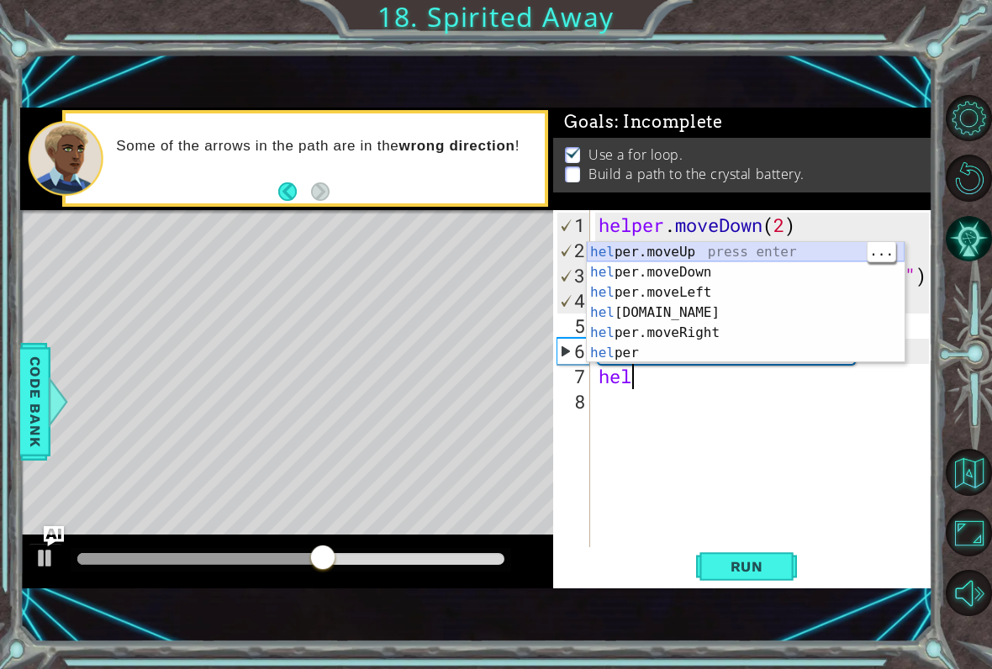
click at [743, 247] on div "hel per.moveUp press enter hel per.moveDown press enter hel per.moveLeft press …" at bounding box center [746, 322] width 318 height 161
type textarea "helper.moveUp(1)"
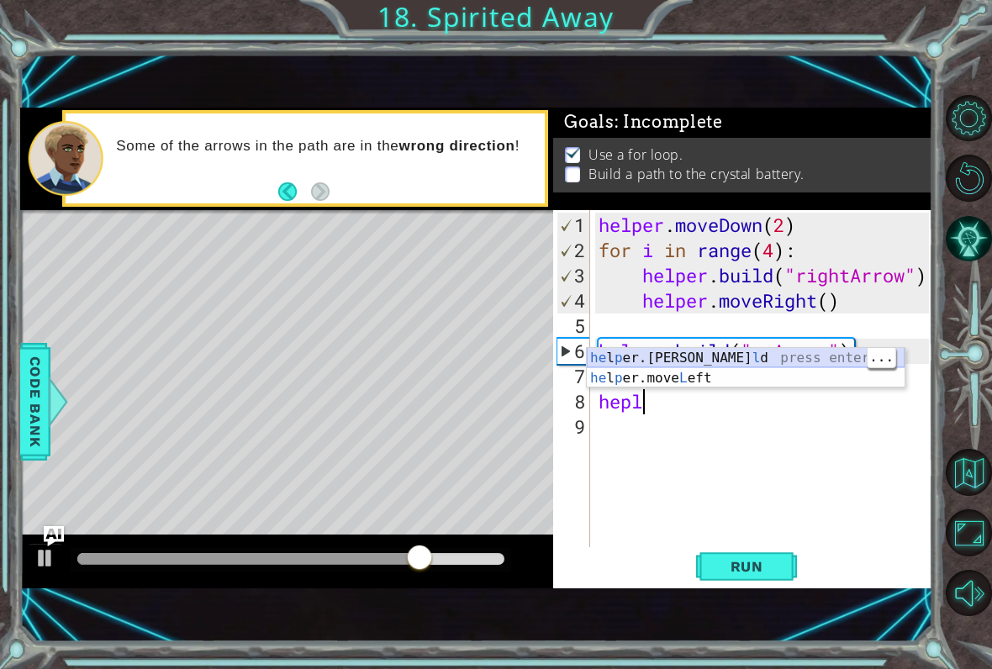
click at [759, 353] on div "he l p er.[PERSON_NAME] press enter he l p er.move L eft press enter" at bounding box center [746, 388] width 318 height 81
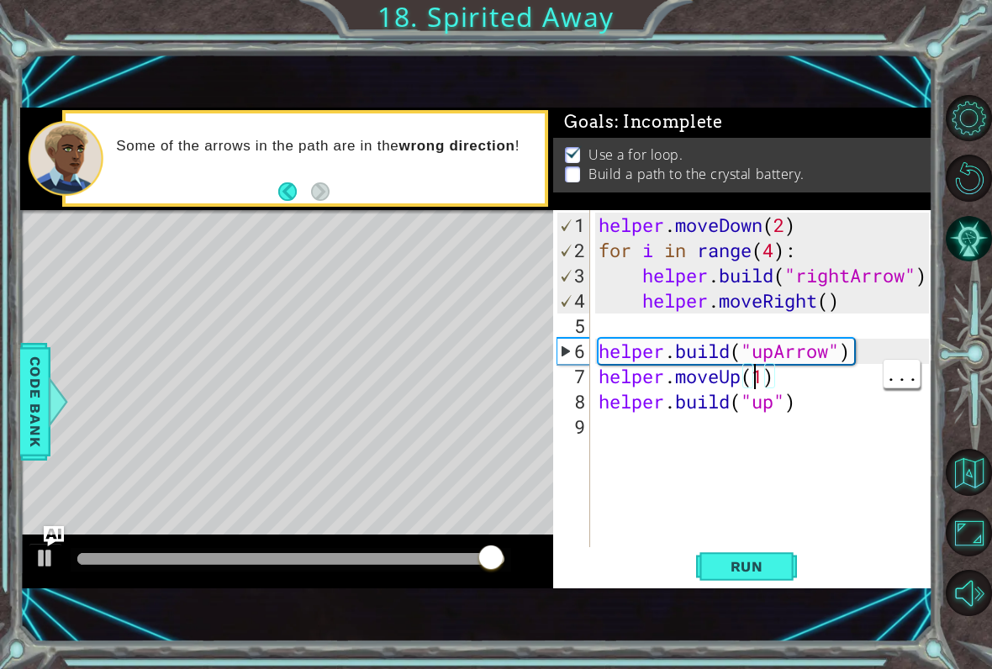
scroll to position [0, 8]
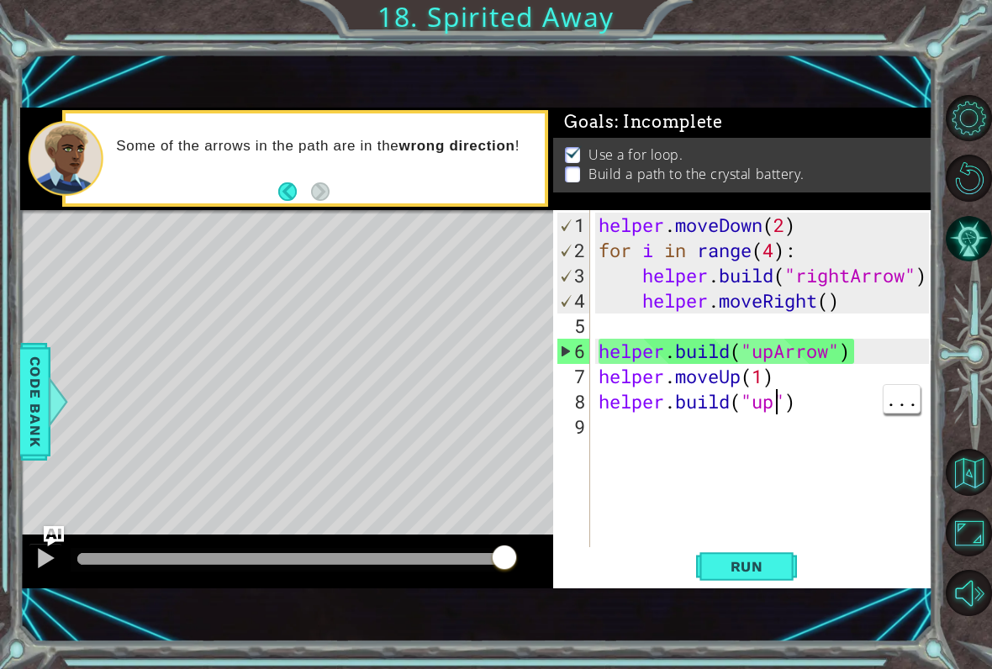
click at [772, 398] on div "helper . moveDown ( 2 ) for i in range ( 4 ) : helper . build ( "rightArrow" ) …" at bounding box center [766, 414] width 342 height 403
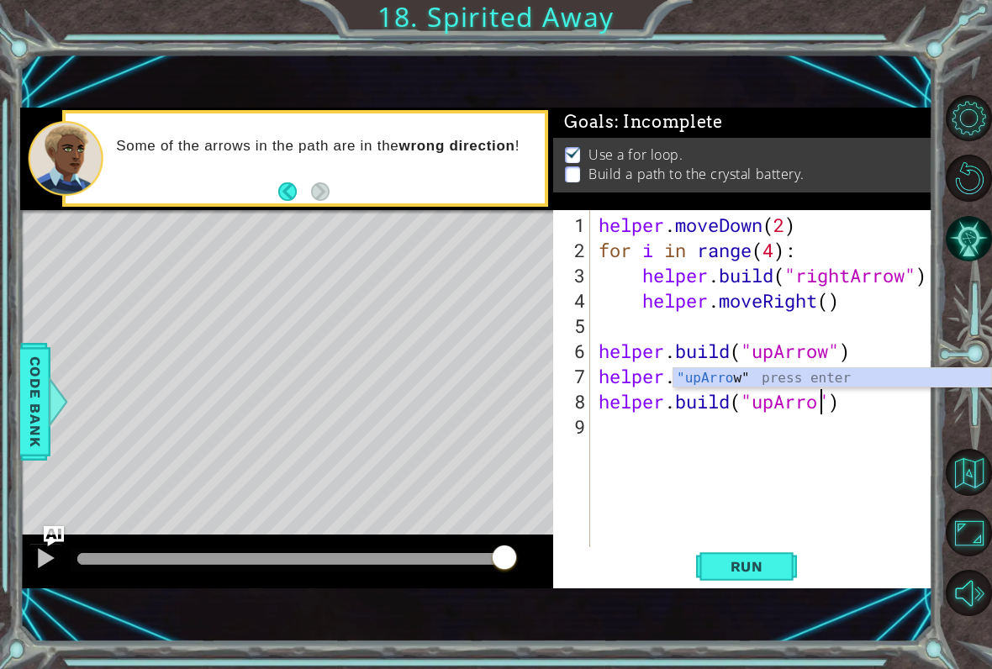
scroll to position [0, 11]
type textarea "[DOMAIN_NAME]("upArrow")"
click at [779, 573] on span "Run" at bounding box center [746, 566] width 66 height 17
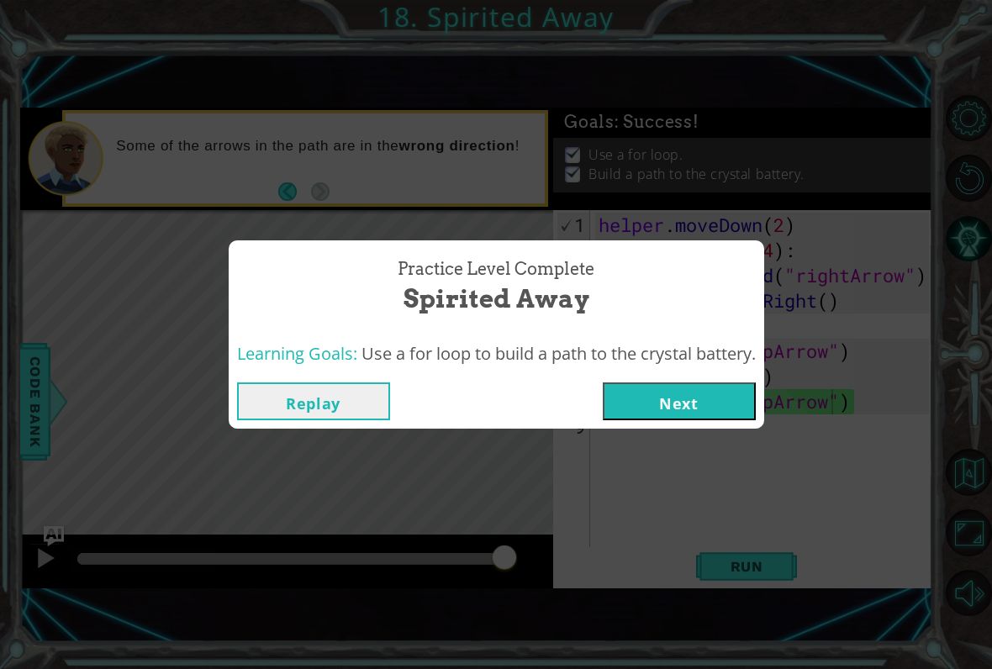
click at [706, 405] on button "Next" at bounding box center [678, 401] width 153 height 38
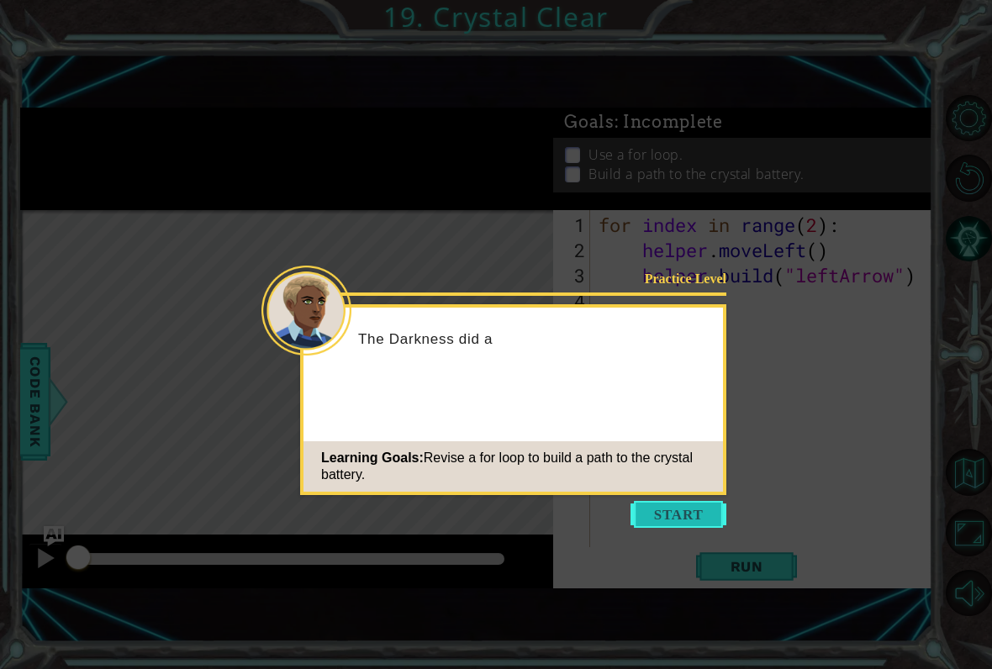
click at [691, 526] on button "Start" at bounding box center [678, 514] width 96 height 27
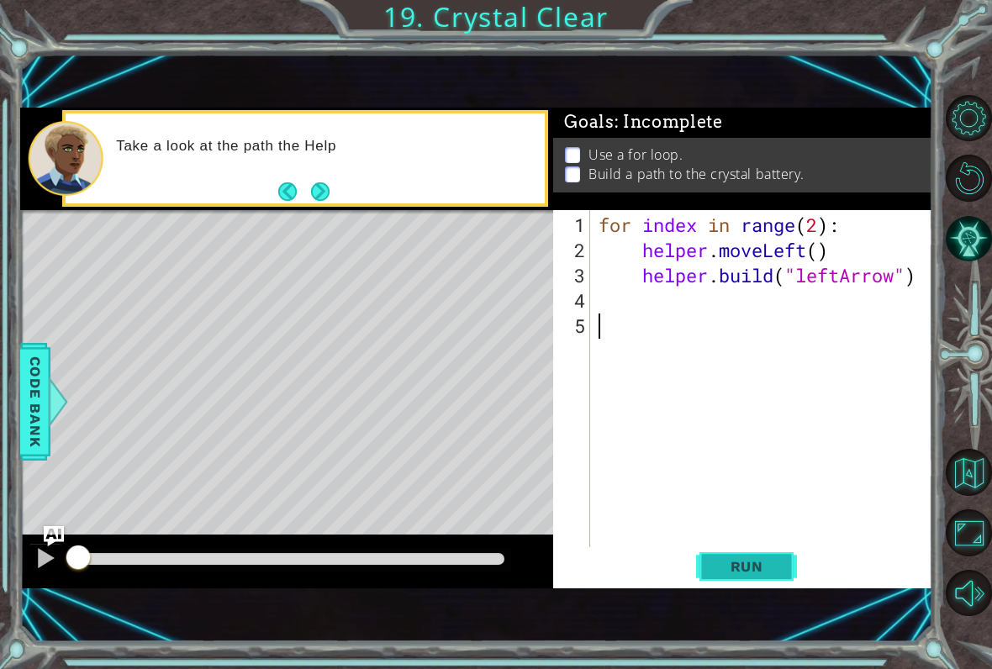
click at [751, 573] on span "Run" at bounding box center [746, 566] width 66 height 17
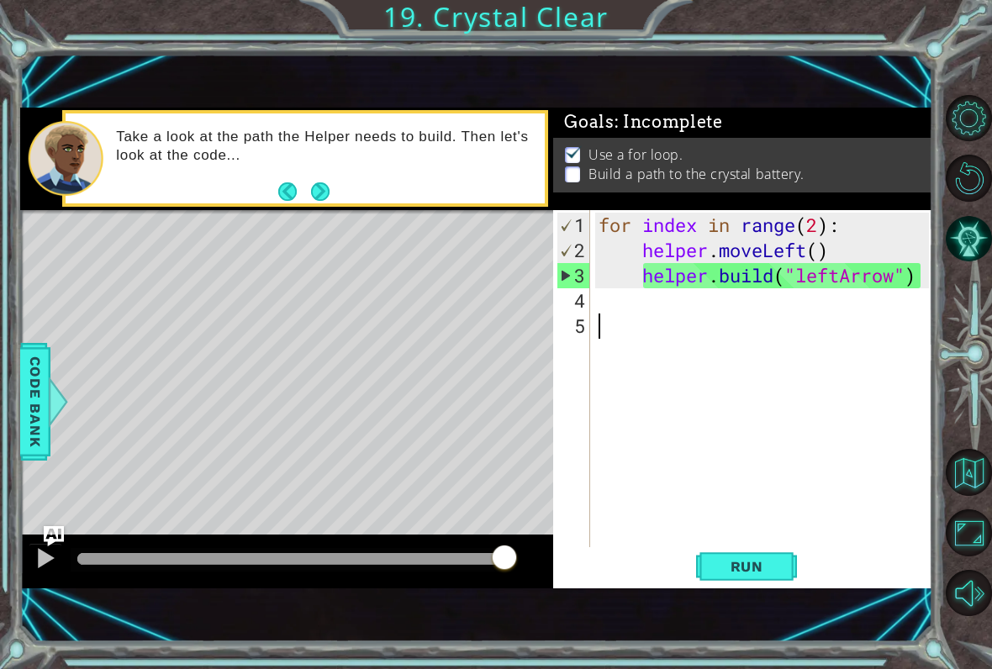
click at [15, 128] on div "1 ההההההההההההההההההההההההההההההההההההההההההההההההההההההההההההההההההההההההההההה…" at bounding box center [496, 334] width 992 height 669
